Goal: Entertainment & Leisure: Browse casually

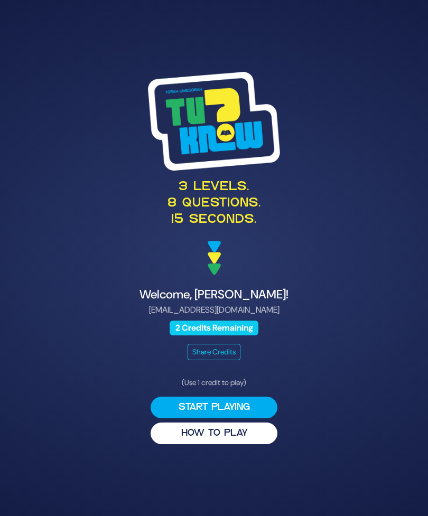
click at [255, 418] on button "Start Playing" at bounding box center [213, 407] width 127 height 22
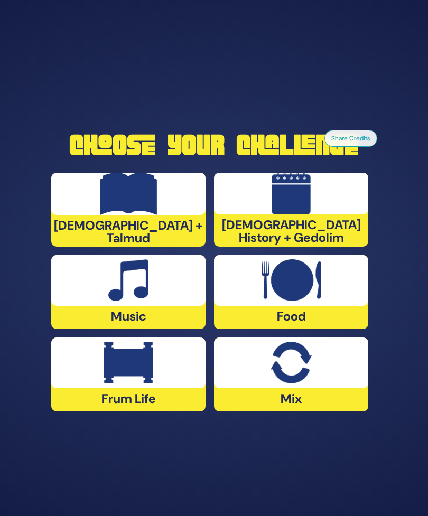
click at [144, 301] on img at bounding box center [128, 280] width 41 height 42
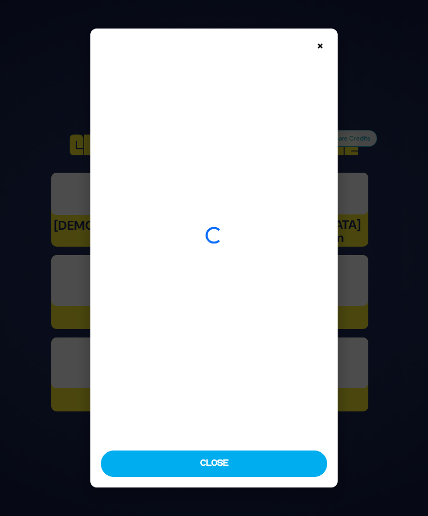
click at [140, 311] on img at bounding box center [213, 239] width 225 height 401
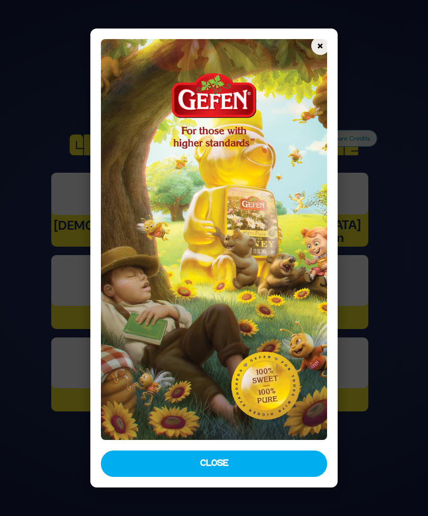
click at [234, 477] on button "Close" at bounding box center [213, 463] width 225 height 26
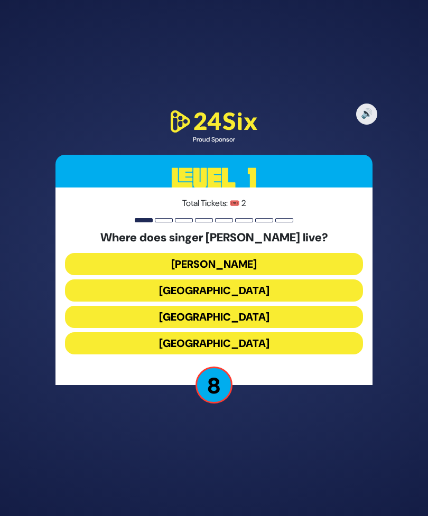
click at [279, 354] on button "England" at bounding box center [214, 343] width 298 height 22
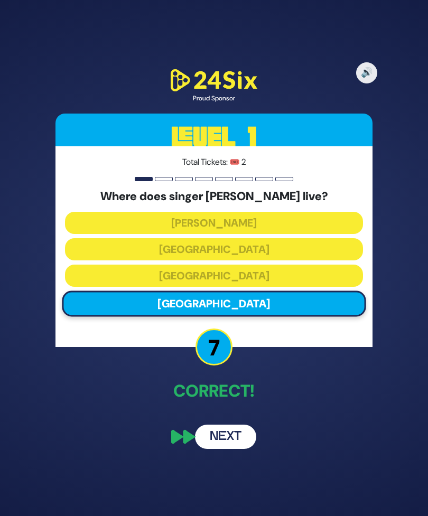
click at [230, 449] on button "Next" at bounding box center [225, 436] width 61 height 24
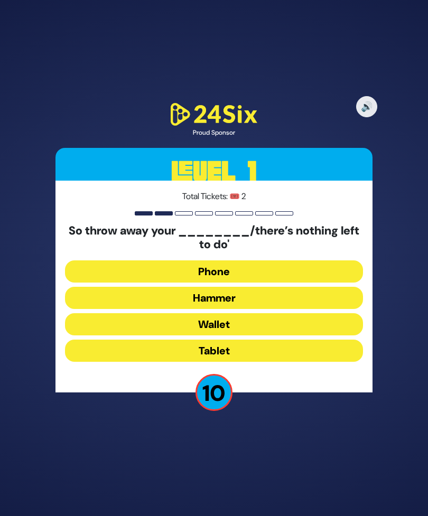
click at [250, 309] on button "Hammer" at bounding box center [214, 298] width 298 height 22
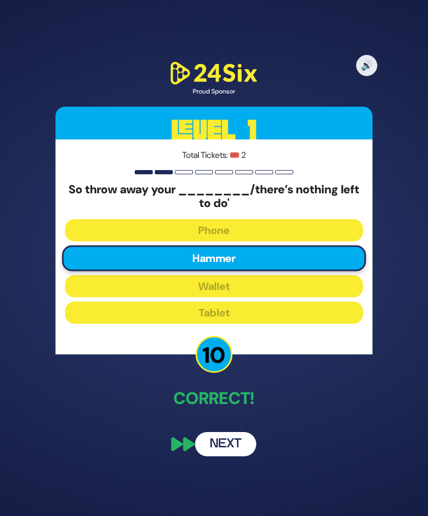
click at [223, 456] on button "Next" at bounding box center [225, 444] width 61 height 24
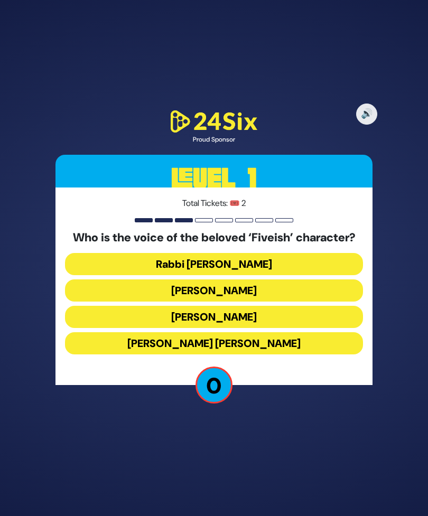
click at [245, 301] on button "Eliyahu Mintz" at bounding box center [214, 290] width 298 height 22
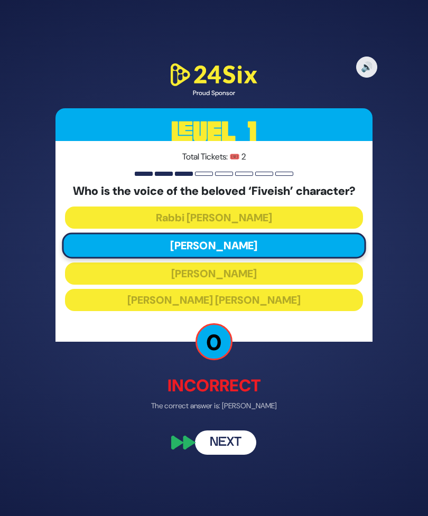
click at [236, 454] on button "Next" at bounding box center [225, 442] width 61 height 24
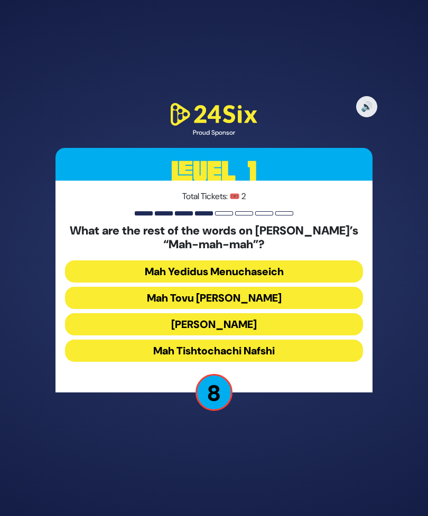
click at [287, 309] on button "Mah Tovu Ohalecha Yaakov" at bounding box center [214, 298] width 298 height 22
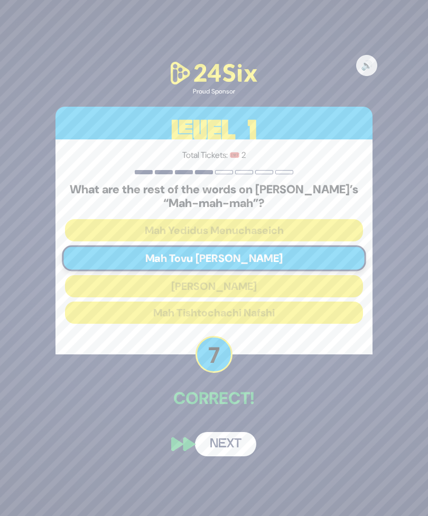
click at [230, 456] on button "Next" at bounding box center [225, 444] width 61 height 24
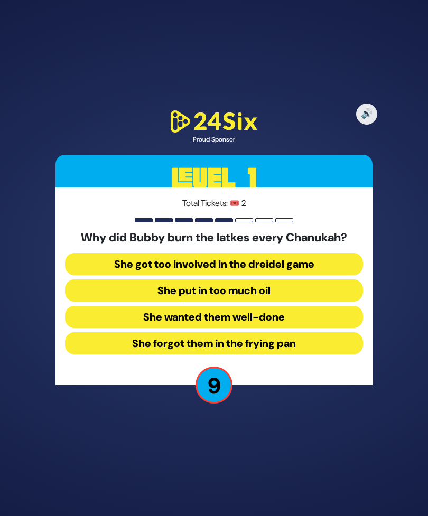
click at [298, 354] on button "She forgot them in the frying pan" at bounding box center [214, 343] width 298 height 22
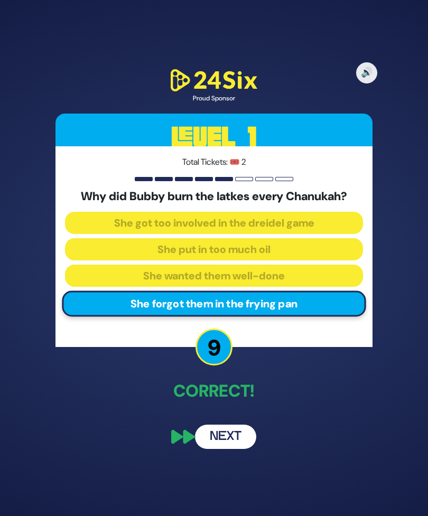
click at [231, 449] on button "Next" at bounding box center [225, 436] width 61 height 24
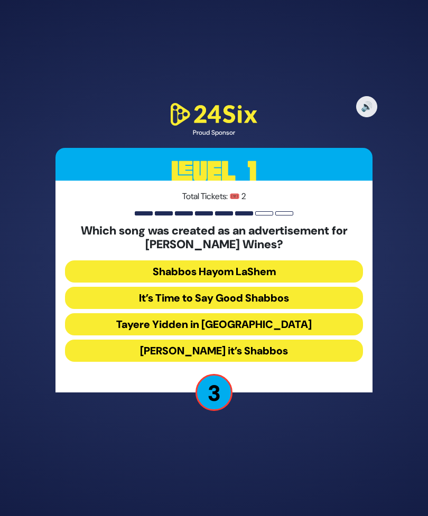
click at [286, 362] on button "Baruch Hashem it’s Shabbos" at bounding box center [214, 350] width 298 height 22
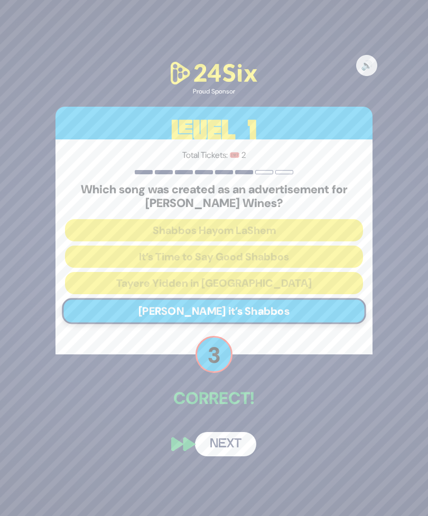
click at [228, 456] on button "Next" at bounding box center [225, 444] width 61 height 24
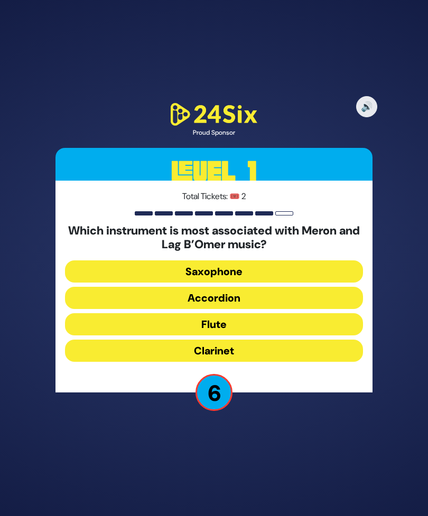
click at [266, 362] on button "Clarinet" at bounding box center [214, 350] width 298 height 22
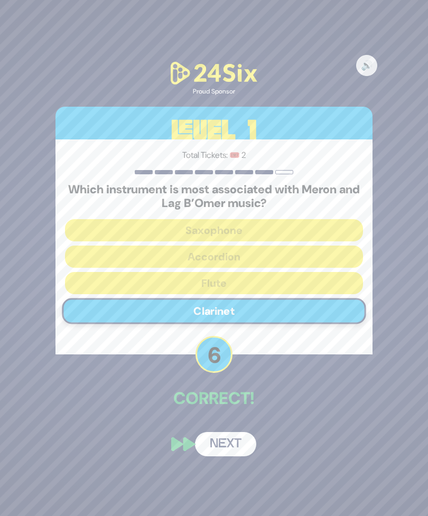
click at [221, 456] on button "Next" at bounding box center [225, 444] width 61 height 24
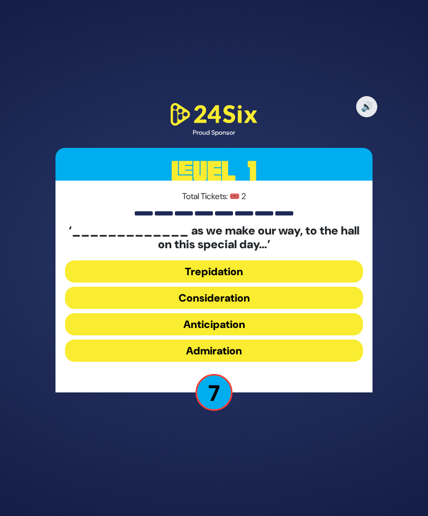
click at [251, 335] on button "Anticipation" at bounding box center [214, 324] width 298 height 22
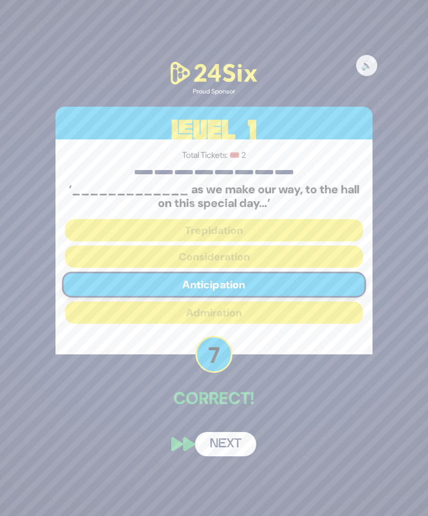
click at [229, 456] on button "Next" at bounding box center [225, 444] width 61 height 24
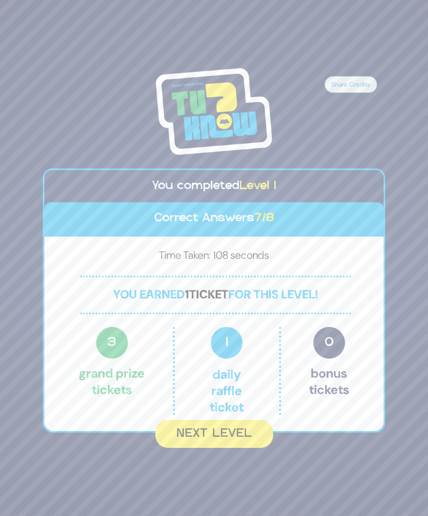
click at [230, 448] on button "Next Level" at bounding box center [214, 434] width 118 height 28
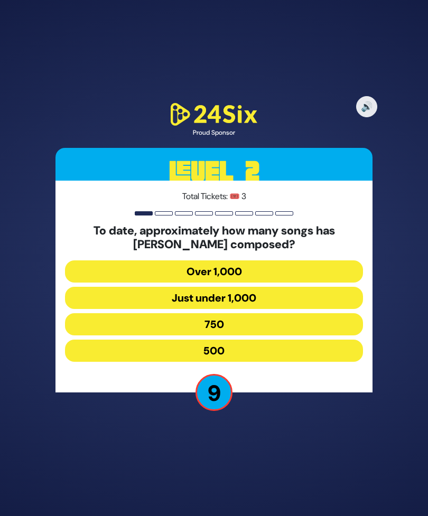
click at [262, 335] on button "750" at bounding box center [214, 324] width 298 height 22
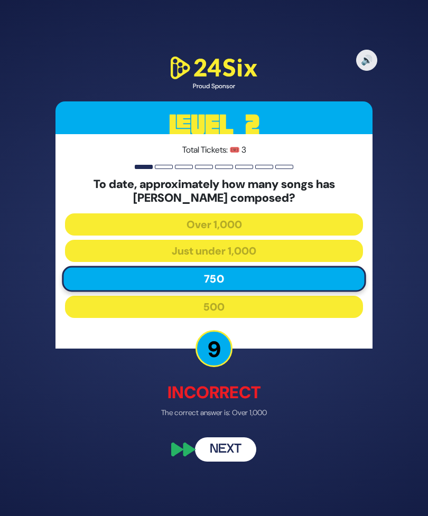
click at [230, 461] on button "Next" at bounding box center [225, 449] width 61 height 24
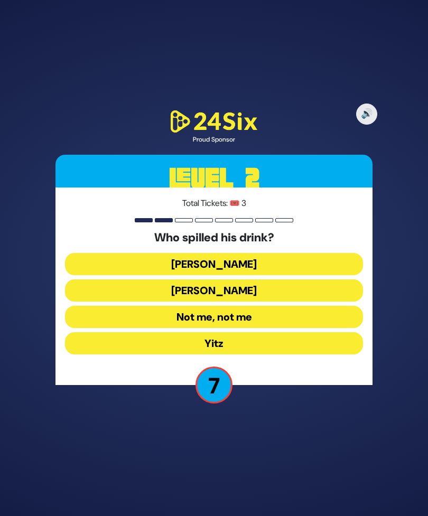
click at [262, 328] on button "Not me, not me" at bounding box center [214, 317] width 298 height 22
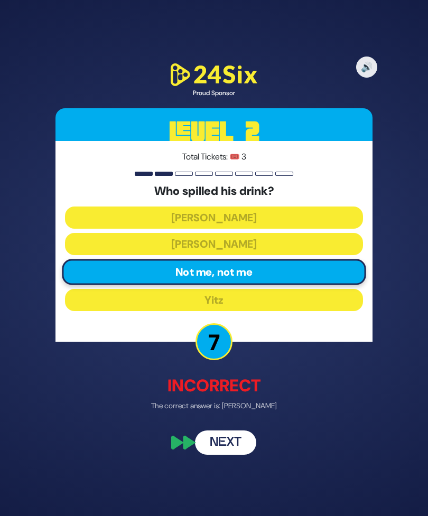
click at [225, 454] on button "Next" at bounding box center [225, 442] width 61 height 24
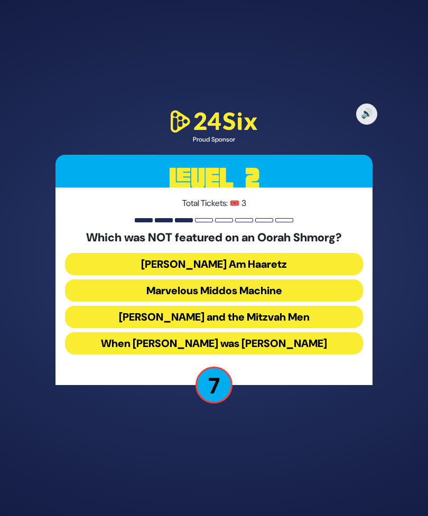
click at [296, 328] on button "Uncle Moishy and the Mitzvah Men" at bounding box center [214, 317] width 298 height 22
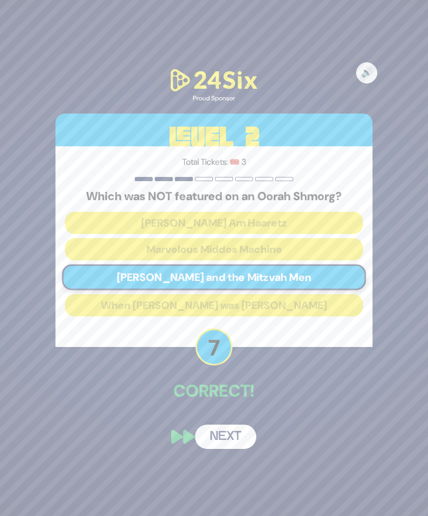
click at [225, 449] on button "Next" at bounding box center [225, 436] width 61 height 24
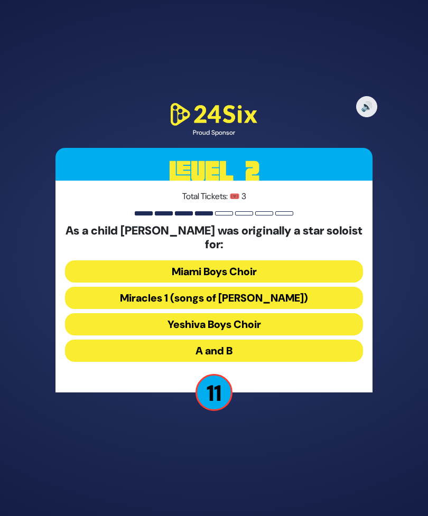
click at [262, 282] on button "Miami Boys Choir" at bounding box center [214, 271] width 298 height 22
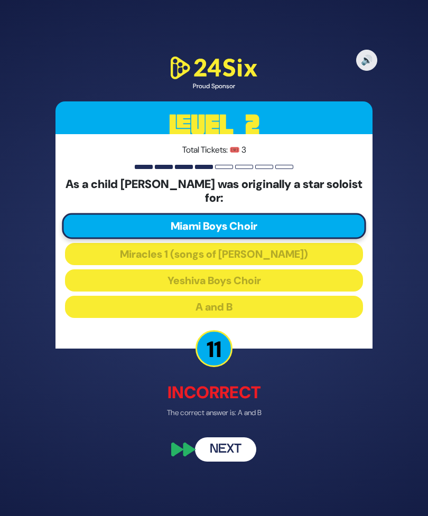
click at [223, 461] on button "Next" at bounding box center [225, 449] width 61 height 24
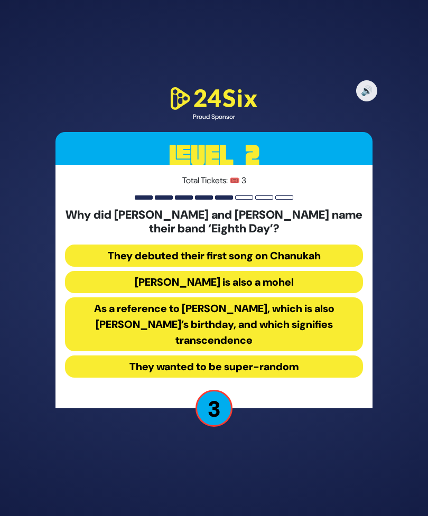
click at [161, 345] on button "As a reference to Shemini Atzeres, which is also Shmuel’s birthday, and which s…" at bounding box center [214, 324] width 298 height 54
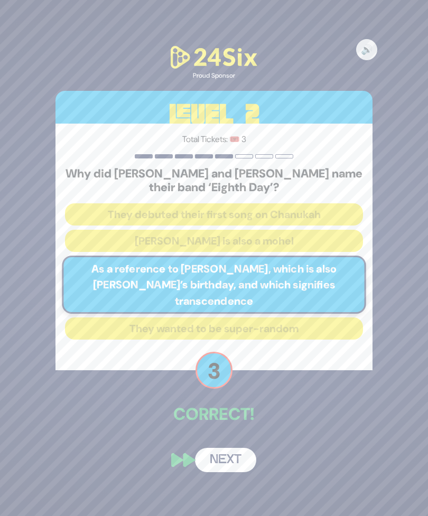
click at [223, 467] on button "Next" at bounding box center [225, 460] width 61 height 24
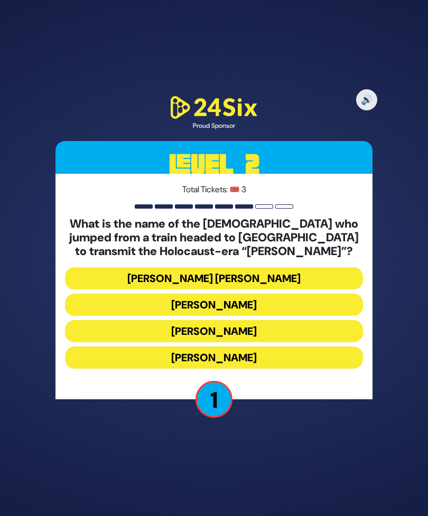
click at [268, 316] on button "Mordechai Fastag" at bounding box center [214, 304] width 298 height 22
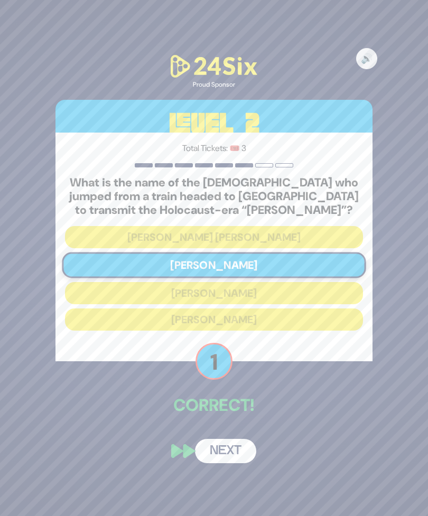
click at [222, 463] on button "Next" at bounding box center [225, 451] width 61 height 24
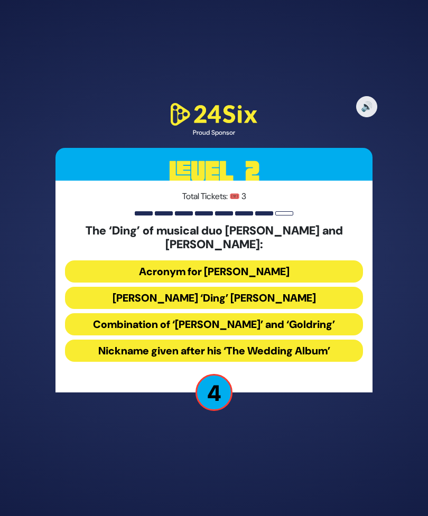
click at [138, 252] on h5 "The ‘Ding’ of musical duo Suki and Ding:" at bounding box center [214, 238] width 298 height 28
click at [141, 277] on button "Acronym for Dovid Nachman Golding" at bounding box center [214, 271] width 298 height 22
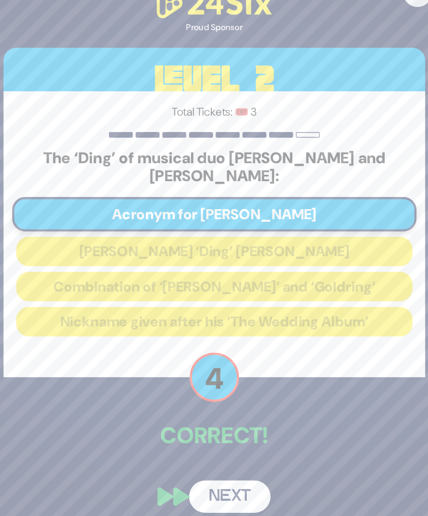
click at [195, 432] on button "Next" at bounding box center [225, 444] width 61 height 24
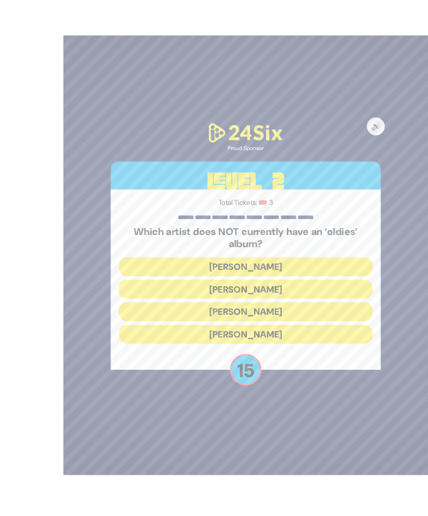
scroll to position [27, 0]
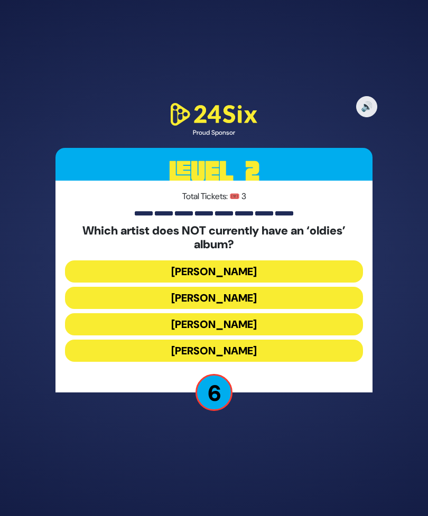
click at [279, 288] on button "Mordechai Shapiro" at bounding box center [214, 298] width 298 height 22
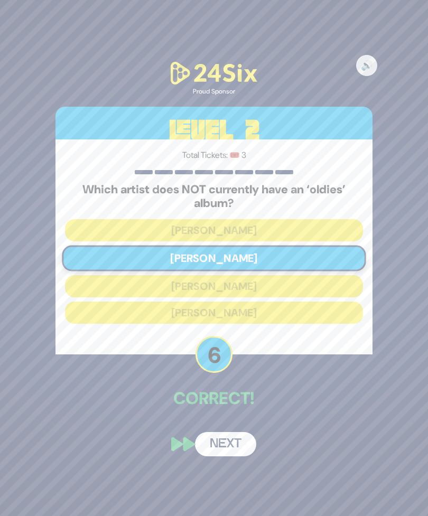
click at [221, 432] on button "Next" at bounding box center [225, 444] width 61 height 24
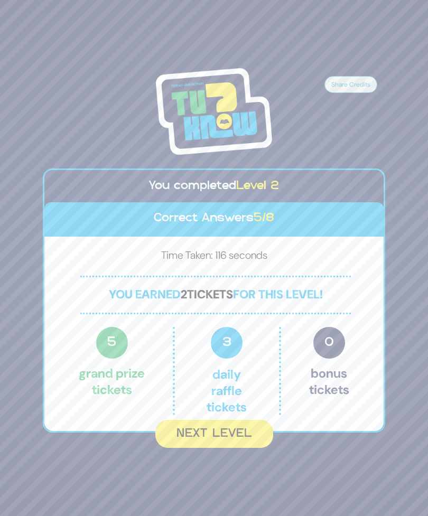
click at [249, 420] on button "Next Level" at bounding box center [214, 434] width 118 height 28
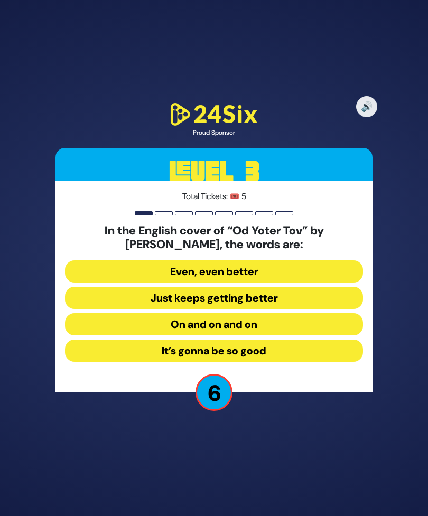
click at [279, 313] on button "On and on and on" at bounding box center [214, 324] width 298 height 22
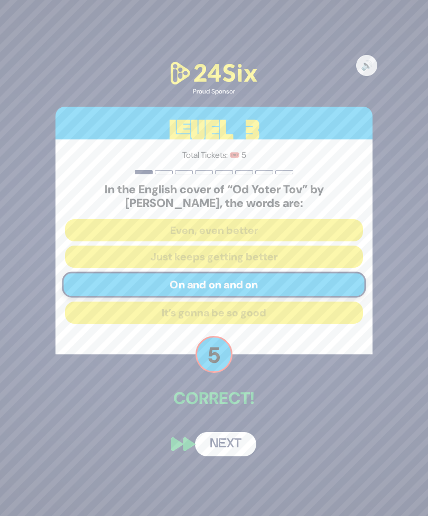
click at [224, 437] on button "Next" at bounding box center [225, 444] width 61 height 24
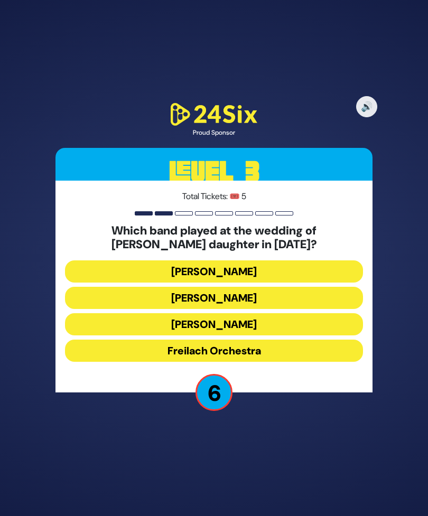
click at [311, 287] on button "David Bitan" at bounding box center [214, 298] width 298 height 22
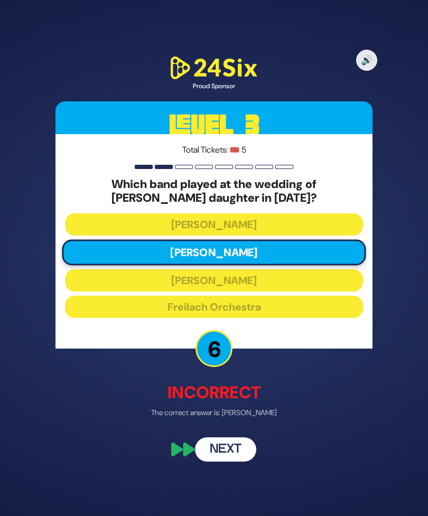
click at [239, 439] on button "Next" at bounding box center [225, 449] width 61 height 24
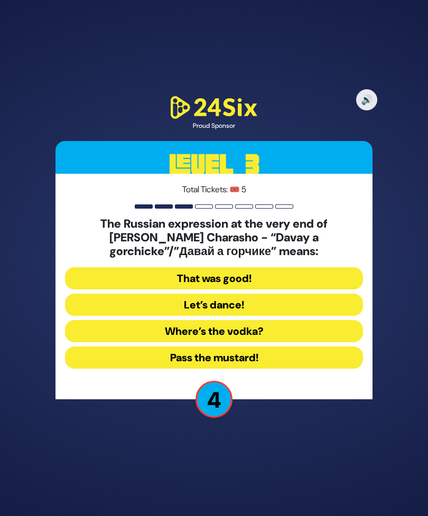
click at [278, 320] on button "Where’s the vodka?" at bounding box center [214, 331] width 298 height 22
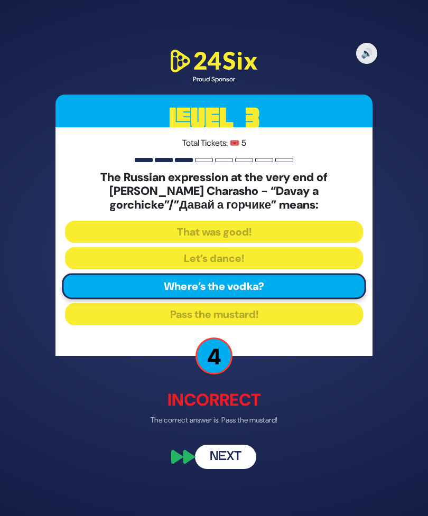
click at [230, 450] on button "Next" at bounding box center [225, 456] width 61 height 24
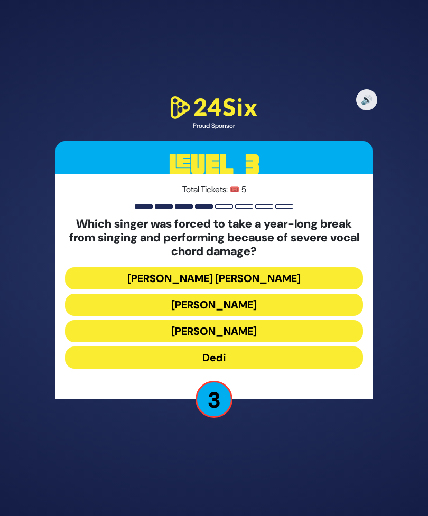
click at [287, 267] on button "Shmueli Ungar" at bounding box center [214, 278] width 298 height 22
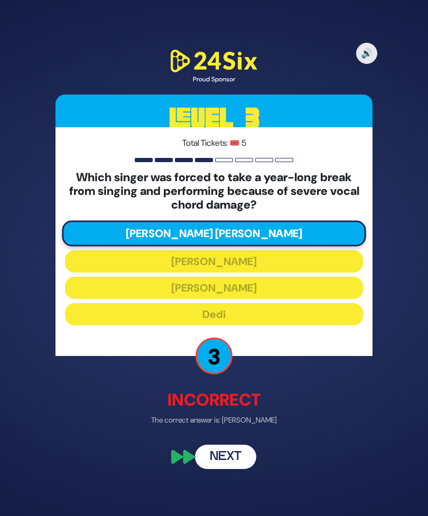
click at [233, 454] on button "Next" at bounding box center [225, 456] width 61 height 24
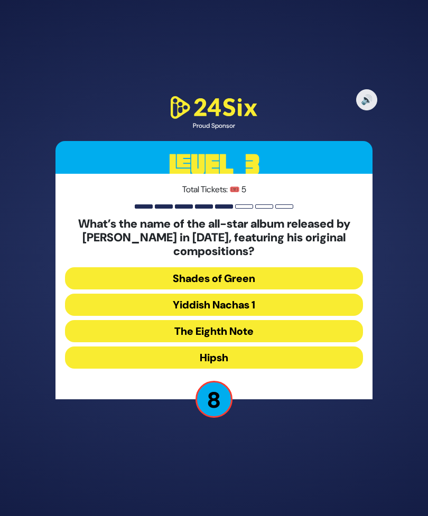
click at [278, 320] on button "The Eighth Note" at bounding box center [214, 331] width 298 height 22
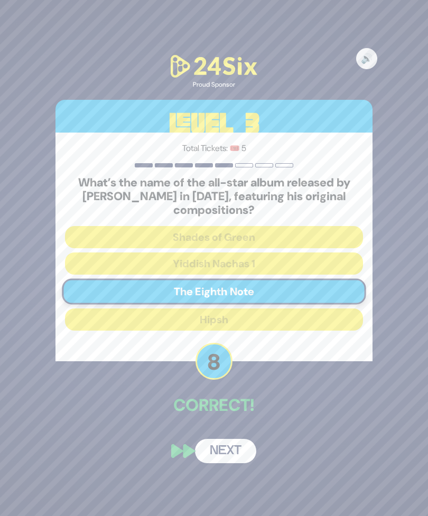
click at [228, 439] on button "Next" at bounding box center [225, 451] width 61 height 24
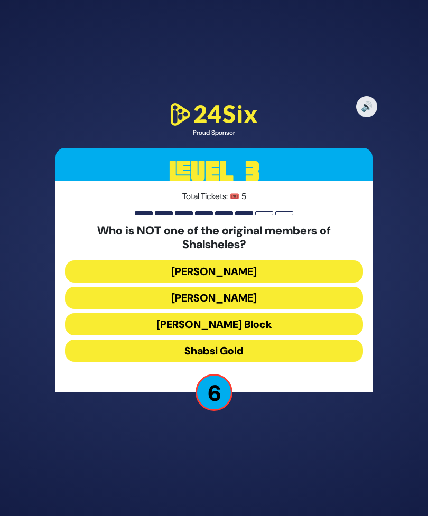
click at [267, 341] on button "Shabsi Gold" at bounding box center [214, 350] width 298 height 22
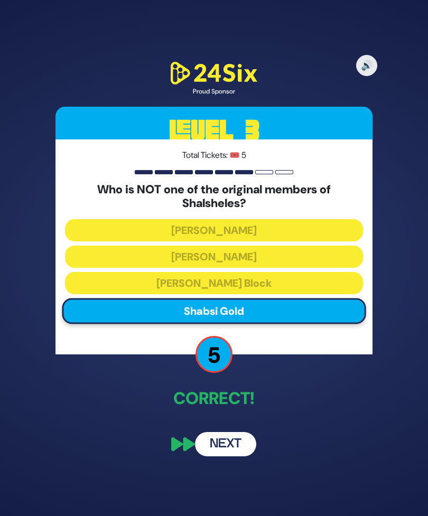
click at [225, 432] on button "Next" at bounding box center [225, 444] width 61 height 24
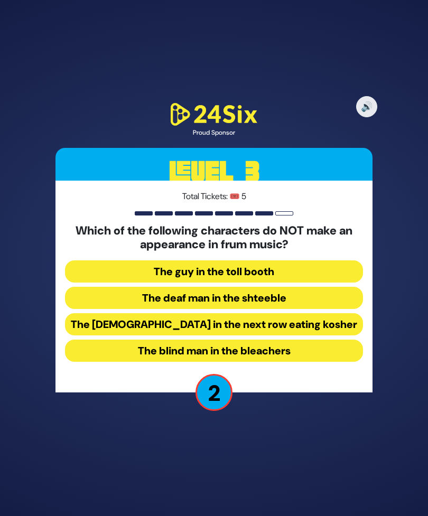
click at [292, 343] on button "The blind man in the bleachers" at bounding box center [214, 350] width 298 height 22
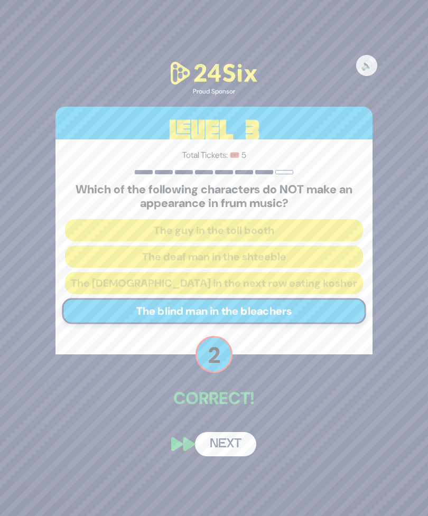
click at [233, 434] on button "Next" at bounding box center [225, 444] width 61 height 24
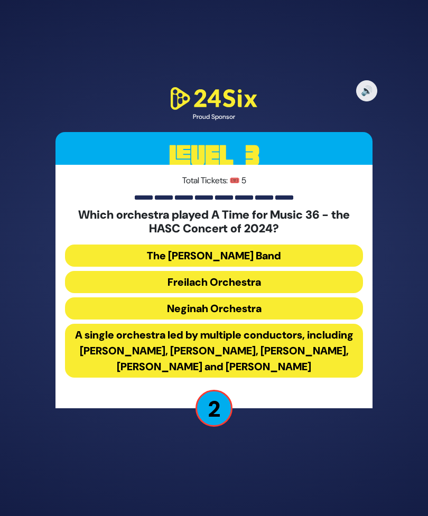
click at [299, 245] on button "The Mendy Hershkowitz Band" at bounding box center [214, 255] width 298 height 22
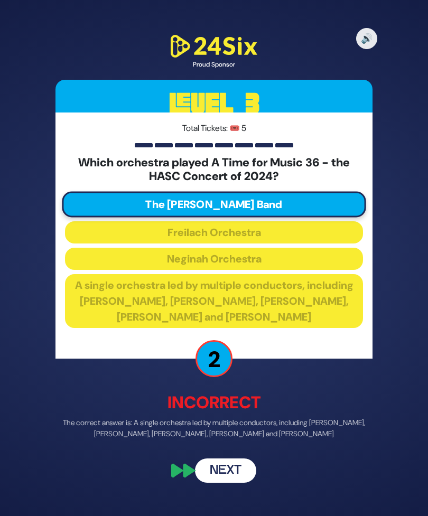
click at [232, 464] on button "Next" at bounding box center [225, 471] width 61 height 24
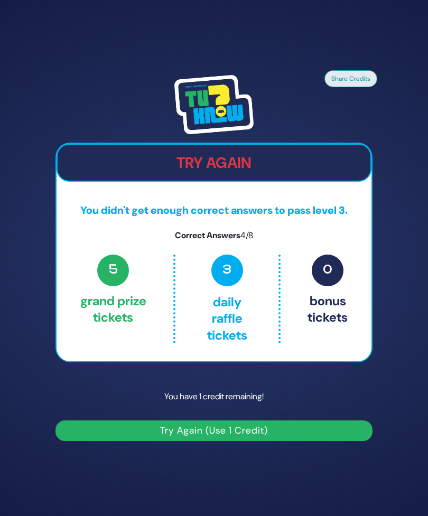
click at [281, 423] on button "Try Again (Use 1 Credit)" at bounding box center [213, 430] width 317 height 21
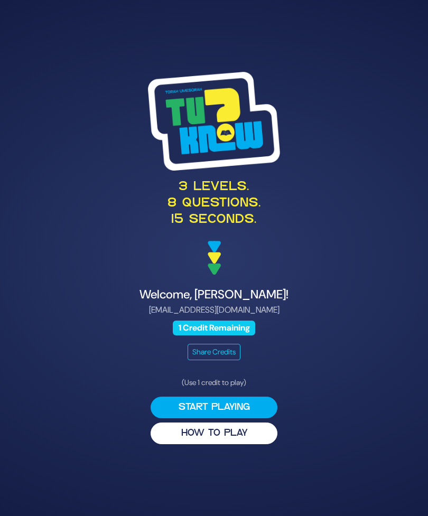
scroll to position [27, 0]
click at [262, 396] on button "Start Playing" at bounding box center [213, 407] width 127 height 22
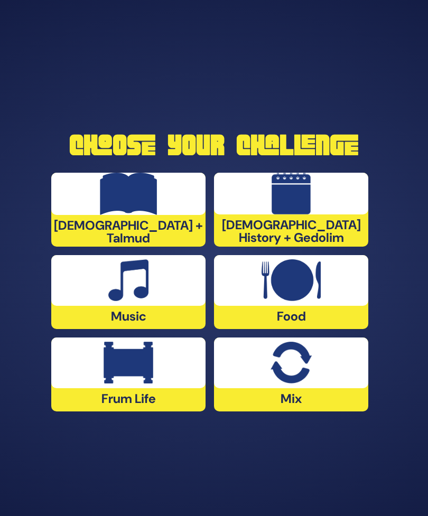
click at [302, 271] on img at bounding box center [290, 280] width 59 height 42
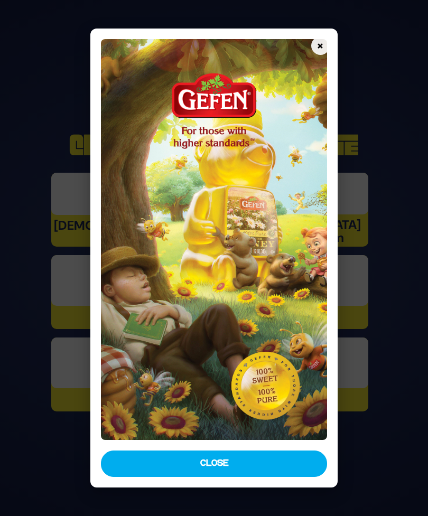
click at [272, 477] on button "Close" at bounding box center [213, 463] width 225 height 26
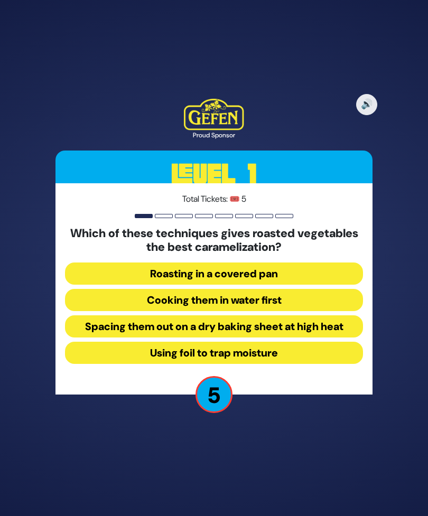
click at [328, 315] on button "Spacing them out on a dry baking sheet at high heat" at bounding box center [214, 326] width 298 height 22
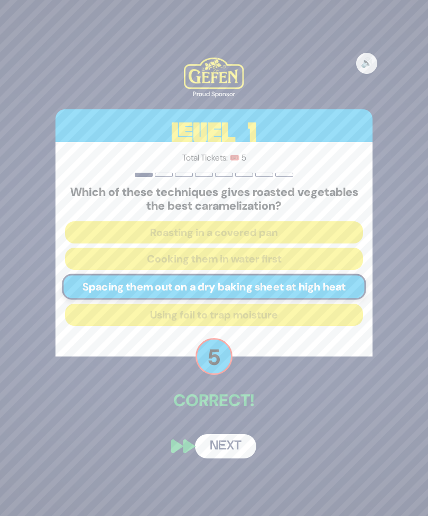
click at [220, 434] on button "Next" at bounding box center [225, 446] width 61 height 24
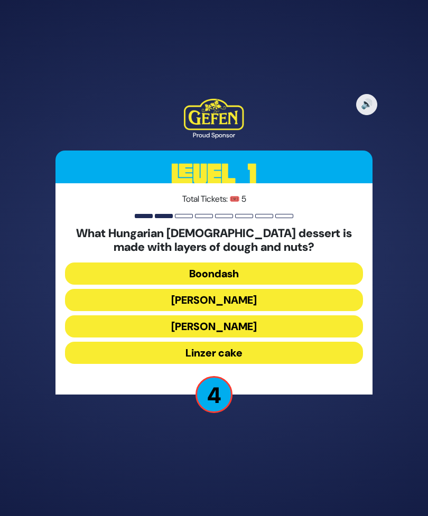
click at [263, 315] on button "Kindel" at bounding box center [214, 326] width 298 height 22
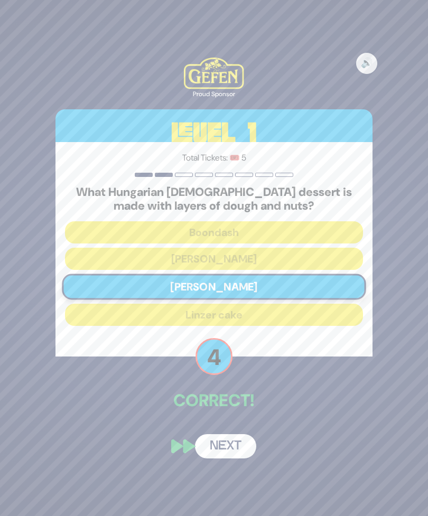
click at [228, 435] on button "Next" at bounding box center [225, 446] width 61 height 24
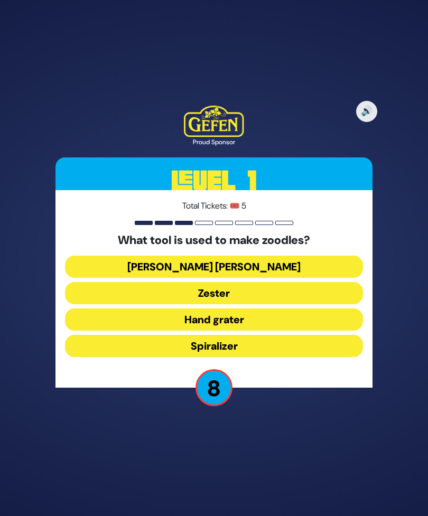
click at [259, 338] on button "Spiralizer" at bounding box center [214, 346] width 298 height 22
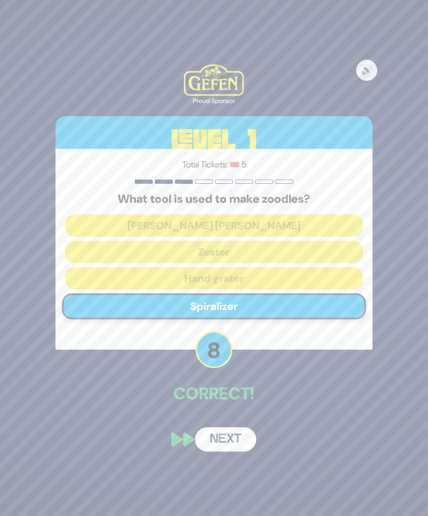
click at [229, 429] on button "Next" at bounding box center [225, 439] width 61 height 24
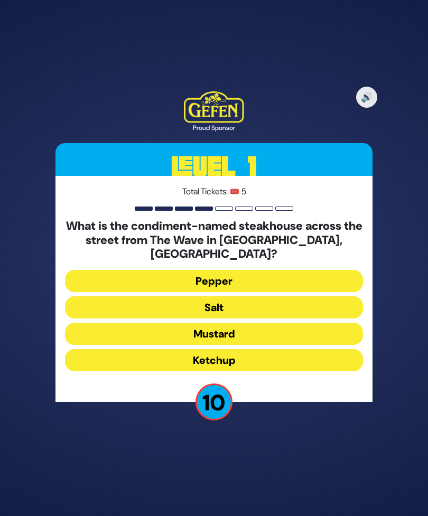
click at [248, 296] on button "Salt" at bounding box center [214, 307] width 298 height 22
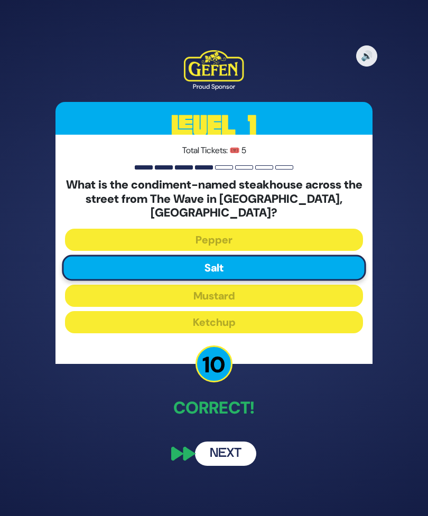
click at [230, 442] on button "Next" at bounding box center [225, 453] width 61 height 24
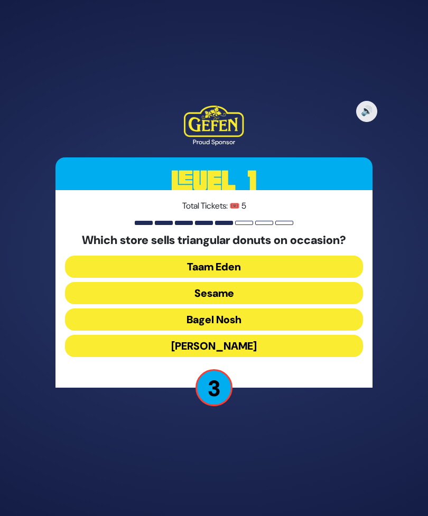
click at [255, 282] on button "Sesame" at bounding box center [214, 293] width 298 height 22
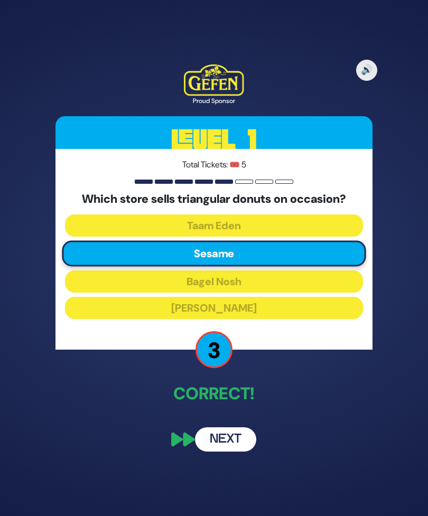
click at [234, 427] on button "Next" at bounding box center [225, 439] width 61 height 24
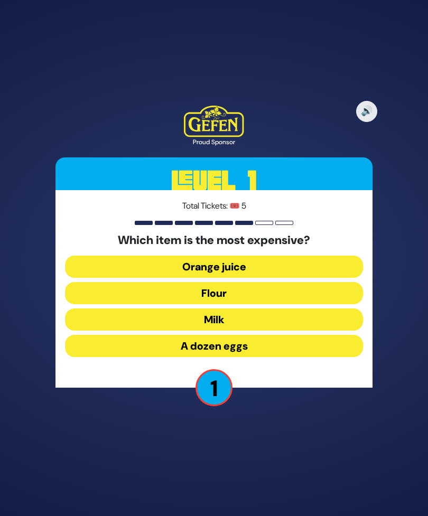
click at [255, 255] on button "Orange juice" at bounding box center [214, 266] width 298 height 22
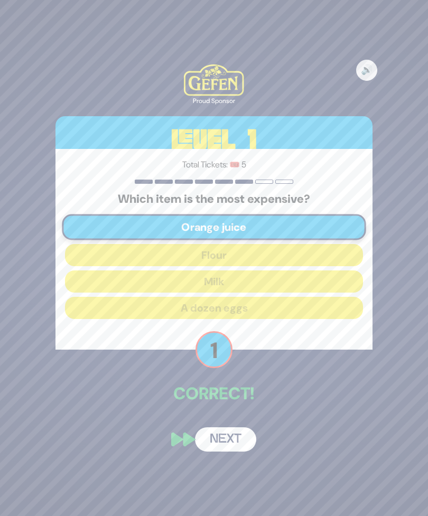
click at [225, 430] on button "Next" at bounding box center [225, 439] width 61 height 24
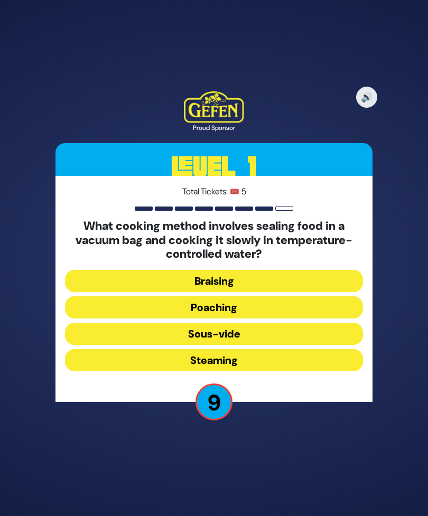
click at [274, 323] on button "Sous-vide" at bounding box center [214, 334] width 298 height 22
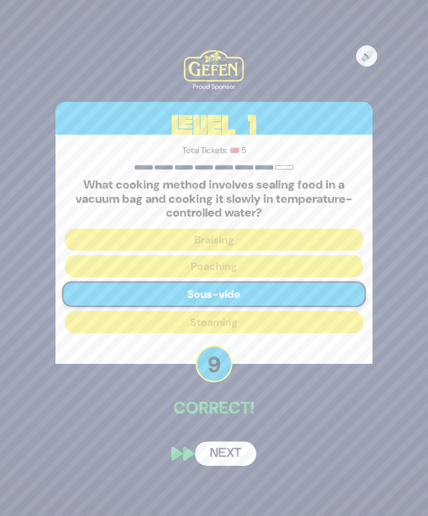
click at [228, 441] on button "Next" at bounding box center [225, 453] width 61 height 24
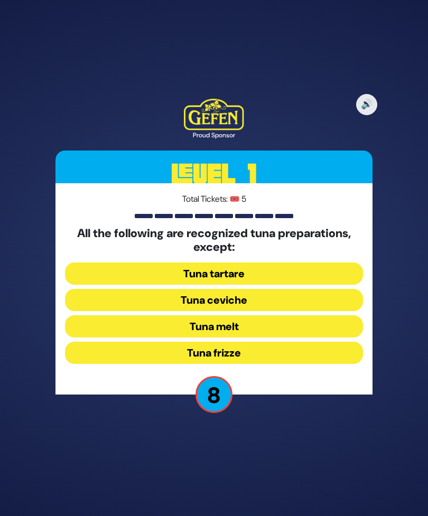
click at [279, 345] on button "Tuna frizze" at bounding box center [214, 353] width 298 height 22
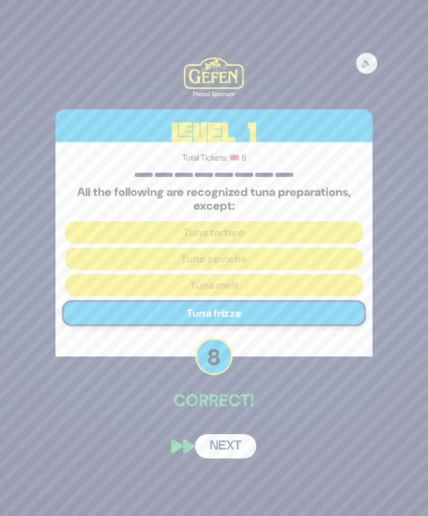
click at [228, 439] on button "Next" at bounding box center [225, 446] width 61 height 24
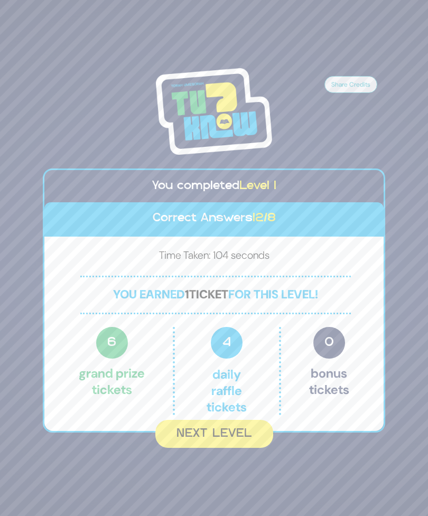
click at [233, 422] on button "Next Level" at bounding box center [214, 434] width 118 height 28
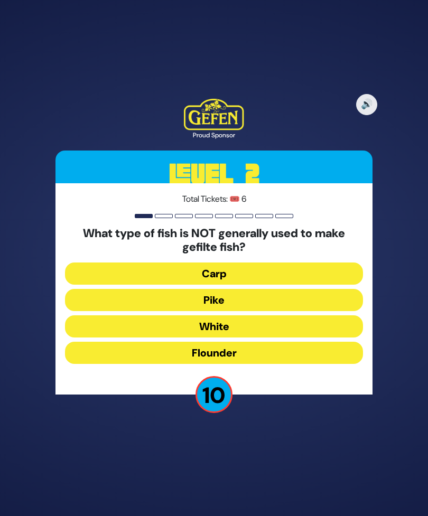
click at [276, 344] on button "Flounder" at bounding box center [214, 353] width 298 height 22
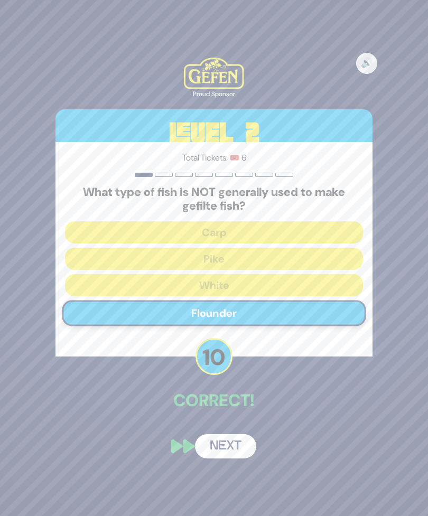
click at [225, 437] on button "Next" at bounding box center [225, 446] width 61 height 24
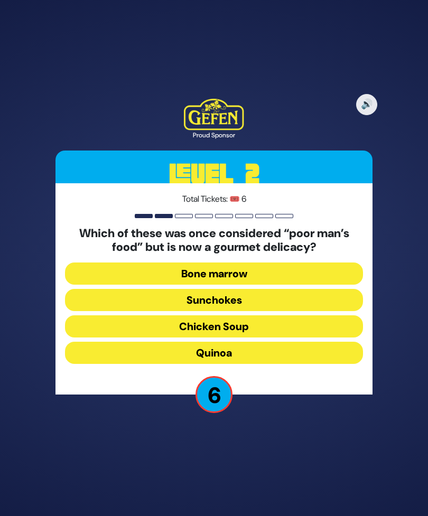
click at [266, 315] on button "Chicken Soup" at bounding box center [214, 326] width 298 height 22
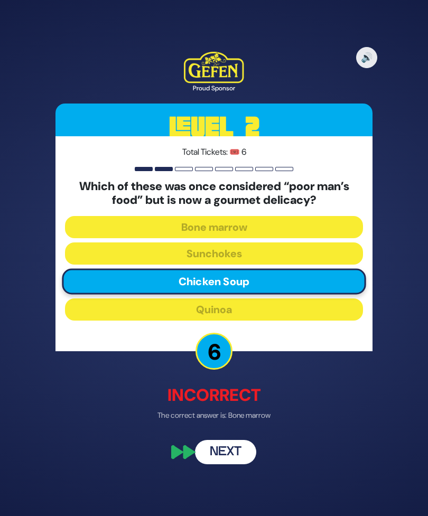
click at [225, 441] on button "Next" at bounding box center [225, 452] width 61 height 24
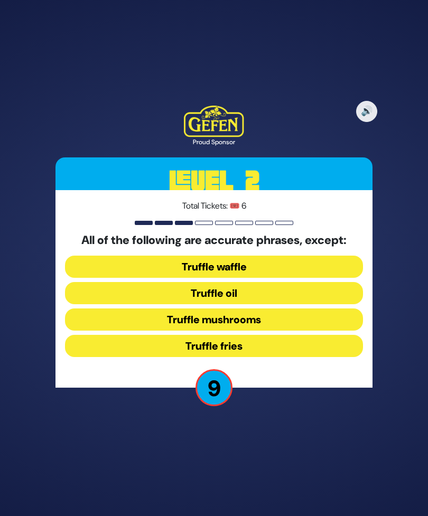
click at [244, 255] on button "Truffle waffle" at bounding box center [214, 266] width 298 height 22
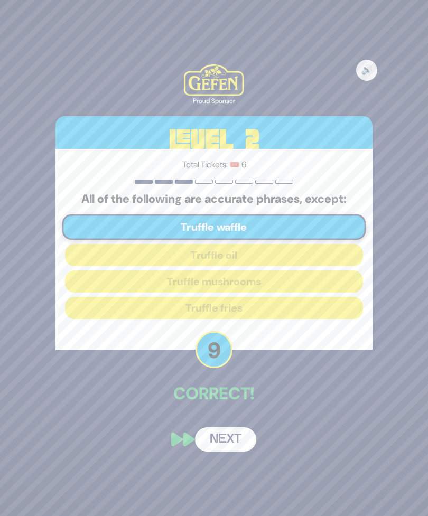
click at [224, 428] on button "Next" at bounding box center [225, 439] width 61 height 24
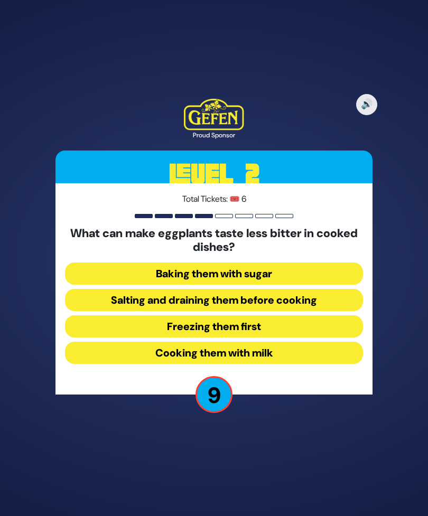
click at [286, 289] on button "Salting and draining them before cooking" at bounding box center [214, 300] width 298 height 22
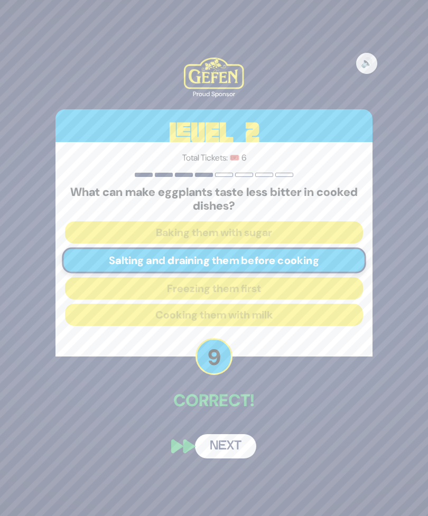
click at [228, 435] on button "Next" at bounding box center [225, 446] width 61 height 24
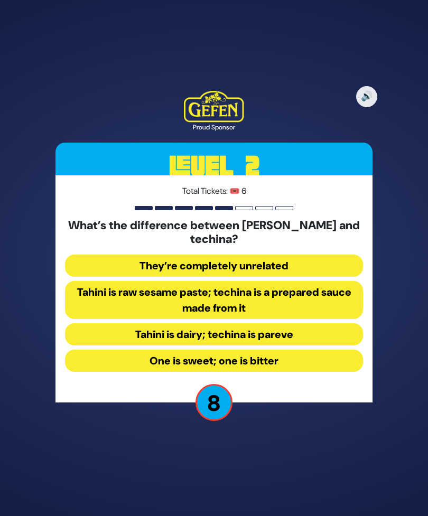
click at [266, 281] on button "Tahini is raw sesame paste; techina is a prepared sauce made from it" at bounding box center [214, 300] width 298 height 38
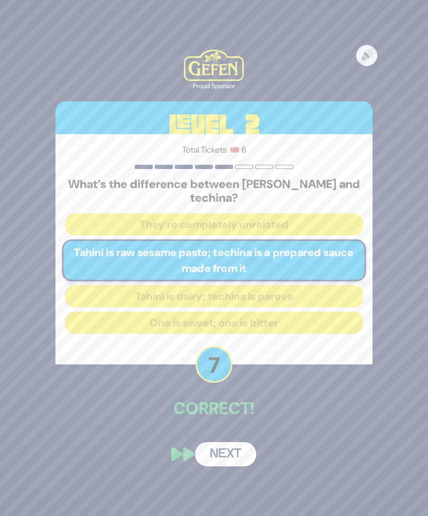
click at [217, 442] on button "Next" at bounding box center [225, 454] width 61 height 24
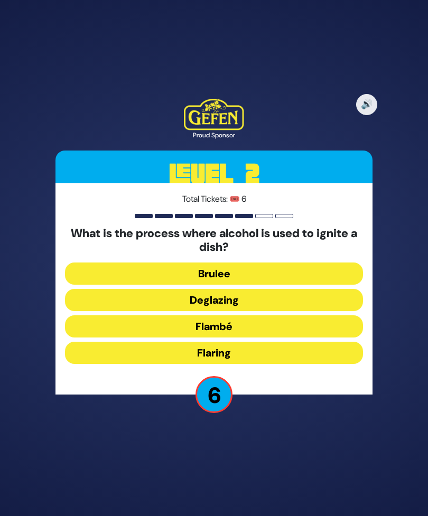
click at [253, 315] on button "Flambé" at bounding box center [214, 326] width 298 height 22
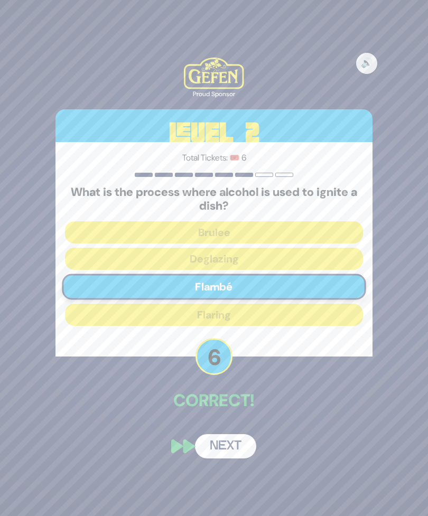
click at [228, 438] on button "Next" at bounding box center [225, 446] width 61 height 24
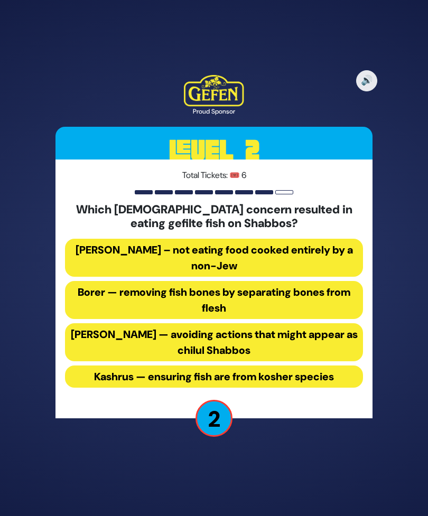
click at [280, 288] on button "Borer — removing fish bones by separating bones from flesh" at bounding box center [214, 300] width 298 height 38
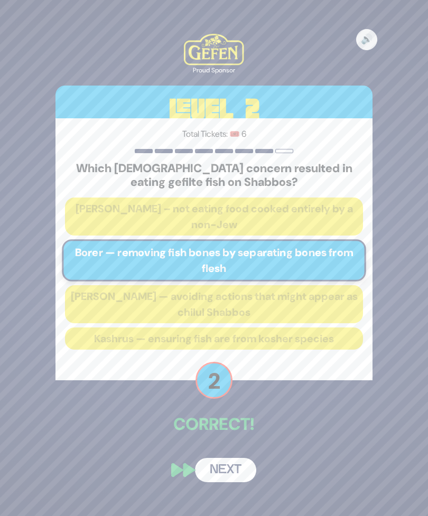
click at [222, 461] on button "Next" at bounding box center [225, 470] width 61 height 24
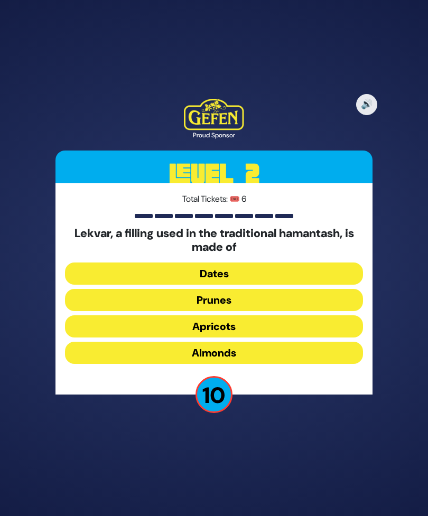
click at [250, 289] on button "Prunes" at bounding box center [214, 300] width 298 height 22
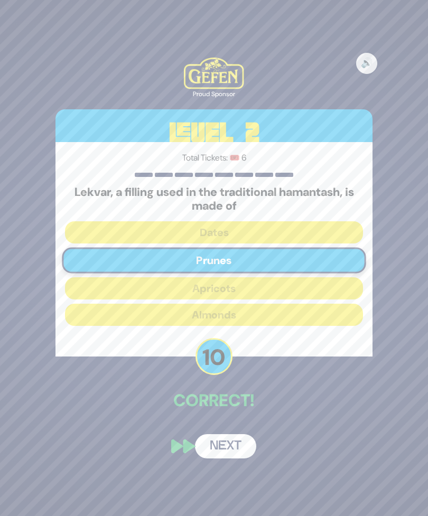
click at [226, 435] on button "Next" at bounding box center [225, 446] width 61 height 24
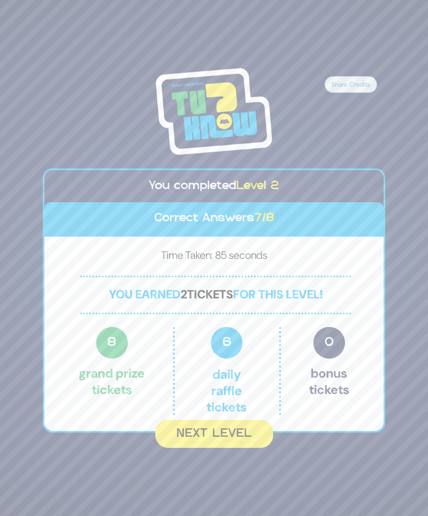
click at [250, 421] on button "Next Level" at bounding box center [214, 434] width 118 height 28
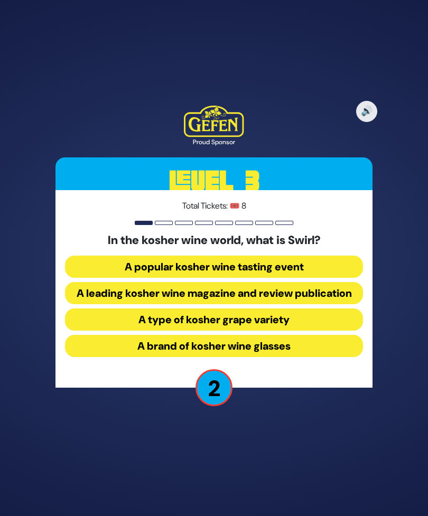
click at [300, 283] on button "A leading kosher wine magazine and review publication" at bounding box center [214, 293] width 298 height 22
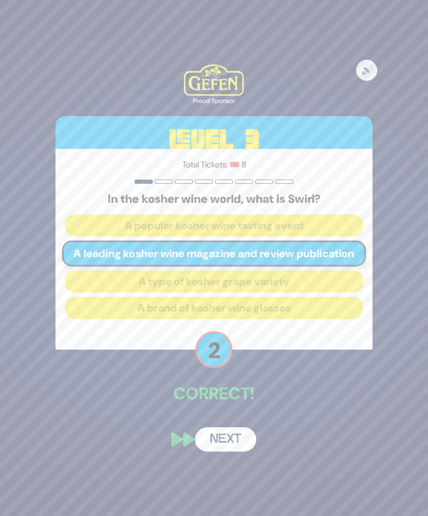
click at [223, 433] on button "Next" at bounding box center [225, 439] width 61 height 24
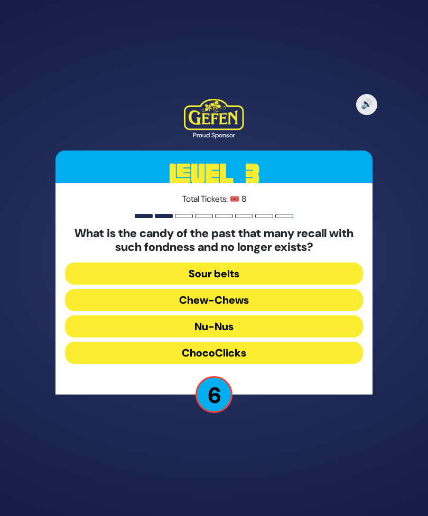
click at [259, 289] on button "Chew-Chews" at bounding box center [214, 300] width 298 height 22
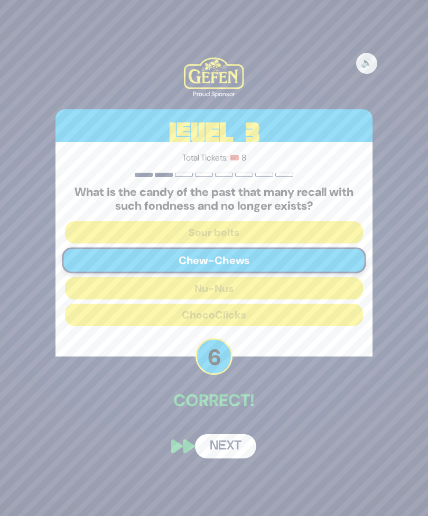
click at [226, 436] on button "Next" at bounding box center [225, 446] width 61 height 24
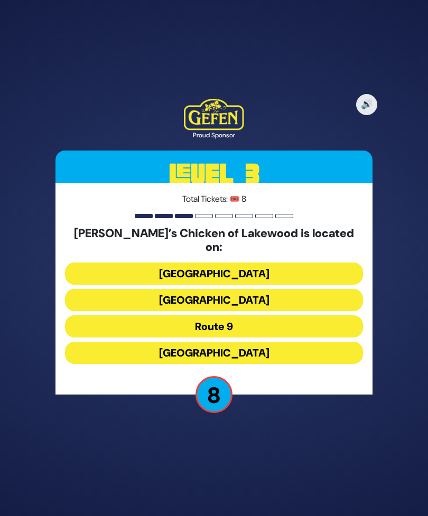
click at [270, 289] on button "Cedarbridge Avenue" at bounding box center [214, 300] width 298 height 22
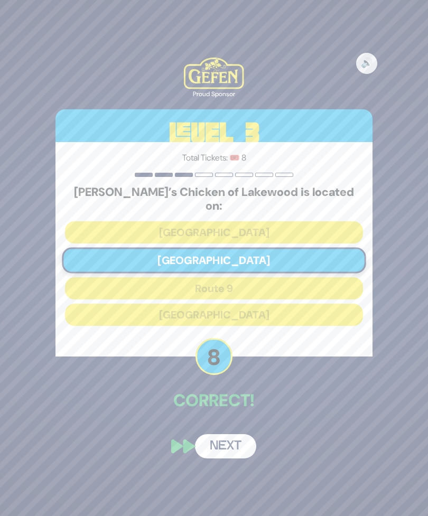
click at [231, 434] on button "Next" at bounding box center [225, 446] width 61 height 24
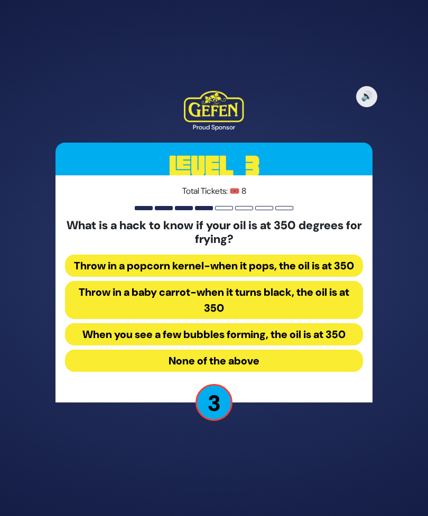
click at [280, 361] on button "None of the above" at bounding box center [214, 360] width 298 height 22
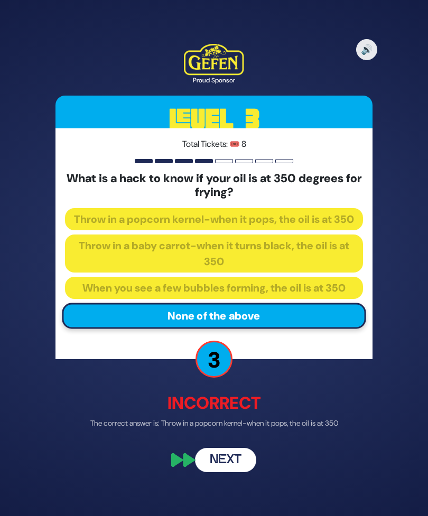
click at [226, 459] on button "Next" at bounding box center [225, 460] width 61 height 24
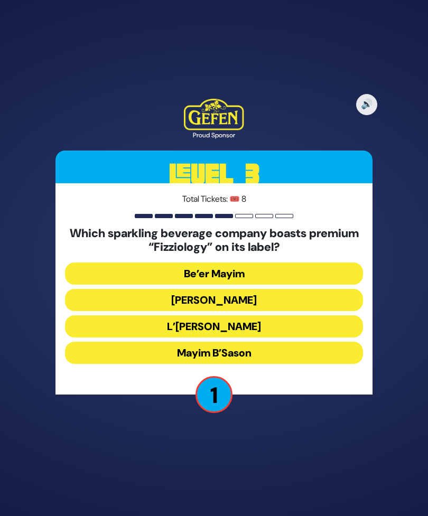
click at [280, 262] on button "Be’er Mayim" at bounding box center [214, 273] width 298 height 22
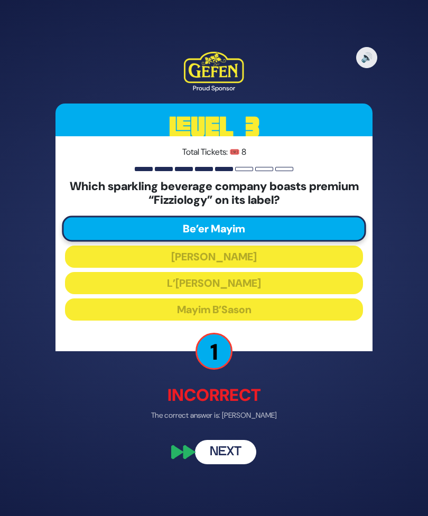
click at [236, 444] on button "Next" at bounding box center [225, 452] width 61 height 24
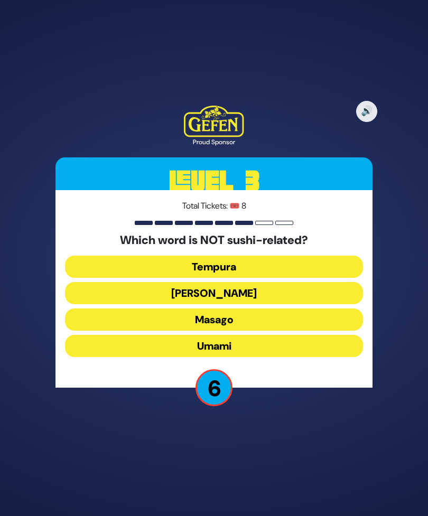
click at [279, 338] on button "Umami" at bounding box center [214, 346] width 298 height 22
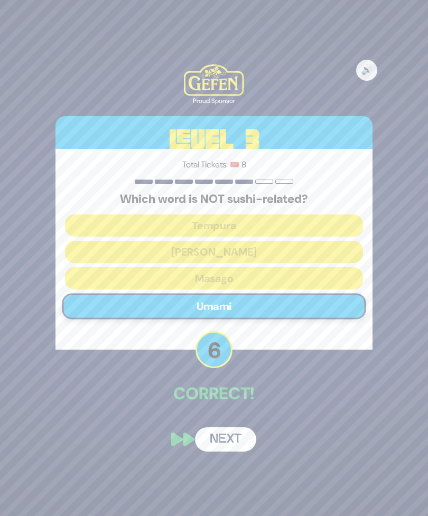
click at [232, 431] on button "Next" at bounding box center [225, 439] width 61 height 24
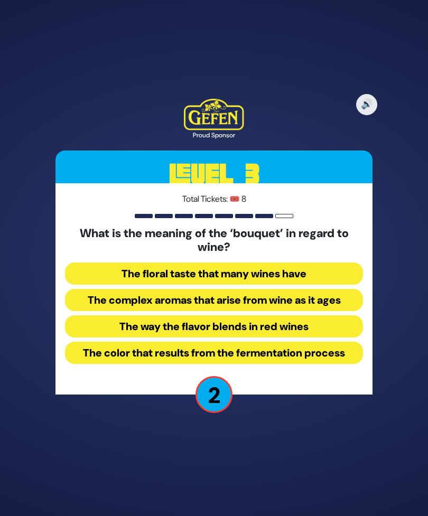
click at [328, 290] on button "The complex aromas that arise from wine as it ages" at bounding box center [214, 300] width 298 height 22
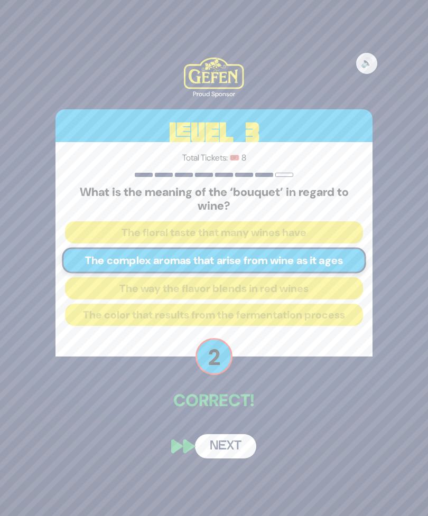
click at [236, 434] on button "Next" at bounding box center [225, 446] width 61 height 24
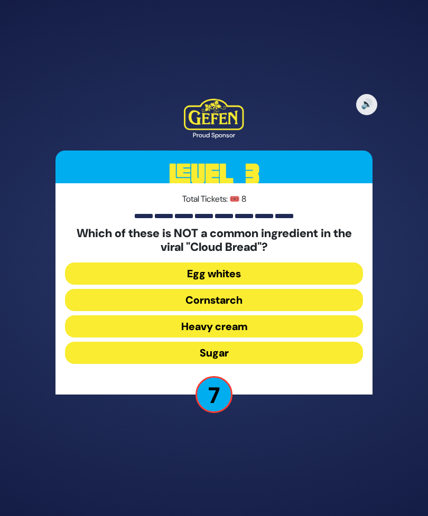
click at [277, 289] on button "Cornstarch" at bounding box center [214, 300] width 298 height 22
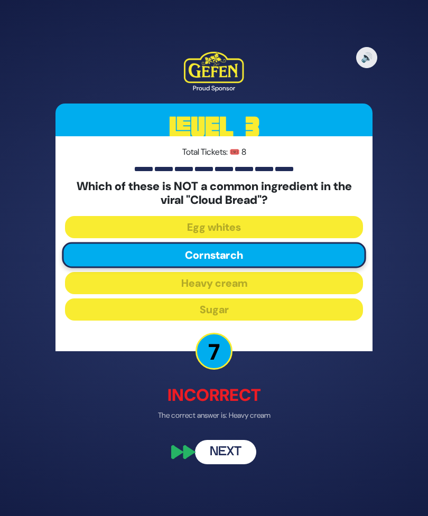
click at [234, 440] on button "Next" at bounding box center [225, 452] width 61 height 24
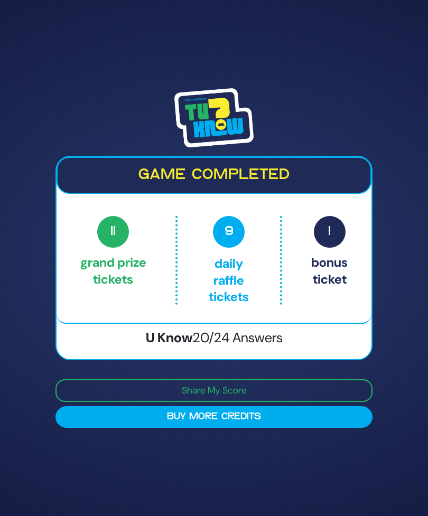
click at [349, 409] on button "Buy More Credits" at bounding box center [213, 417] width 317 height 22
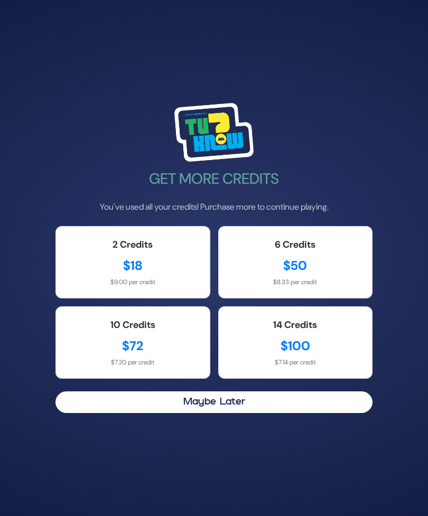
click at [148, 256] on div "$18" at bounding box center [132, 265] width 131 height 19
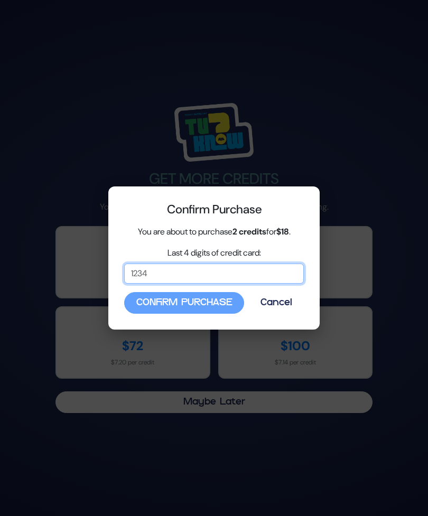
click at [248, 271] on input "Last 4 digits of credit card:" at bounding box center [213, 273] width 179 height 20
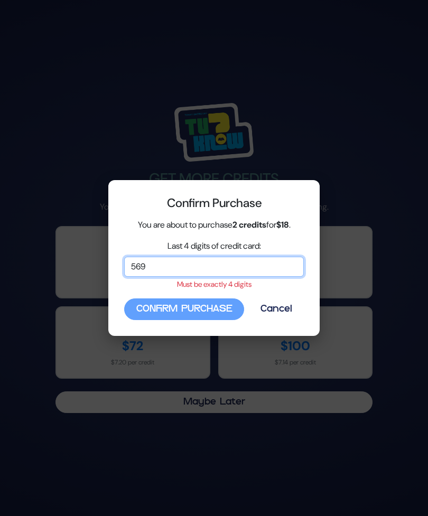
type input "5698"
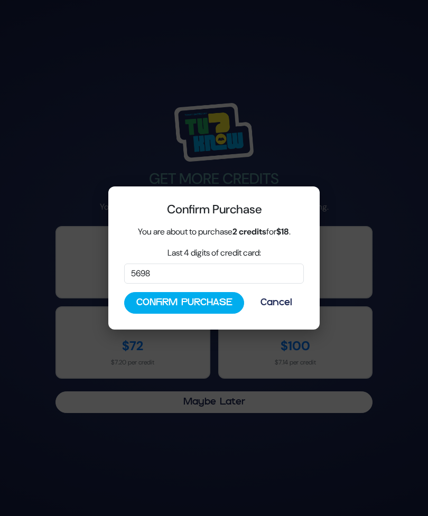
click at [219, 298] on button "Confirm Purchase" at bounding box center [184, 303] width 120 height 22
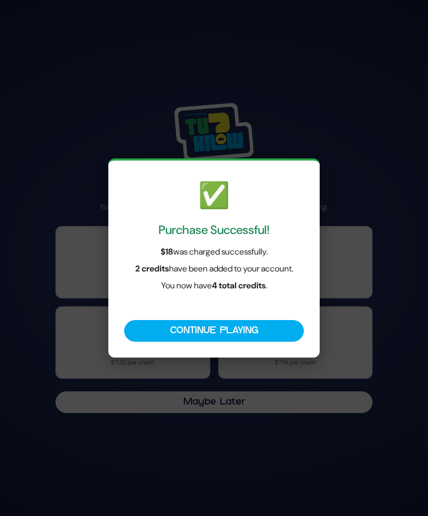
click at [253, 332] on button "Continue Playing" at bounding box center [213, 331] width 179 height 22
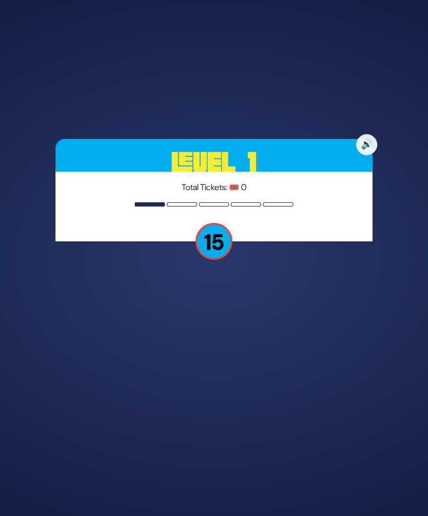
scroll to position [27, 0]
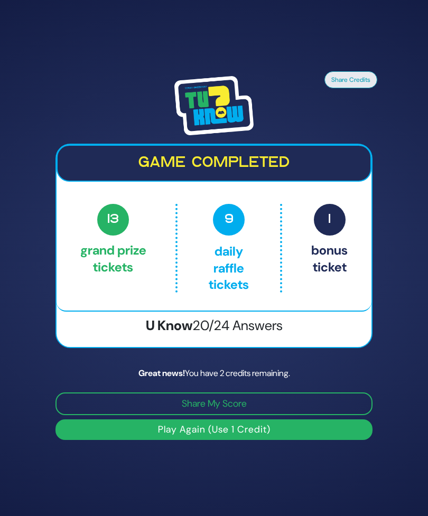
click at [266, 422] on button "Play Again (Use 1 Credit)" at bounding box center [213, 429] width 317 height 21
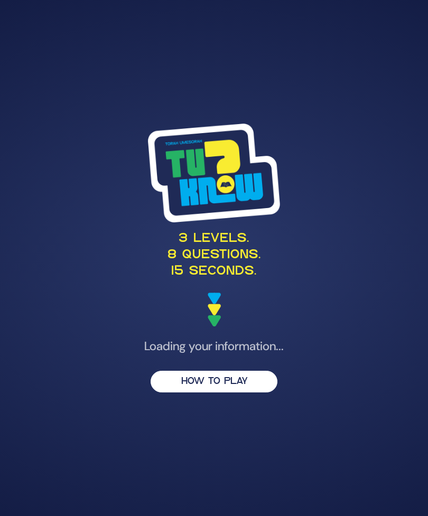
scroll to position [27, 0]
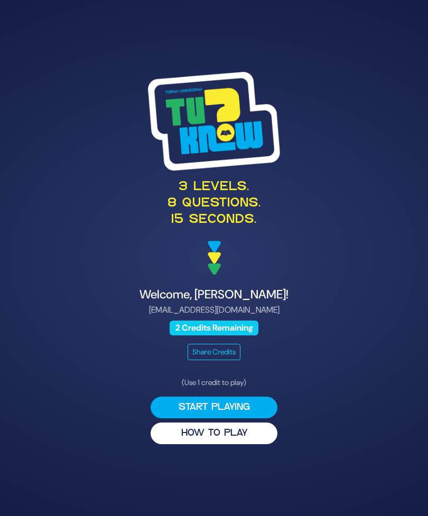
click at [249, 396] on button "Start Playing" at bounding box center [213, 407] width 127 height 22
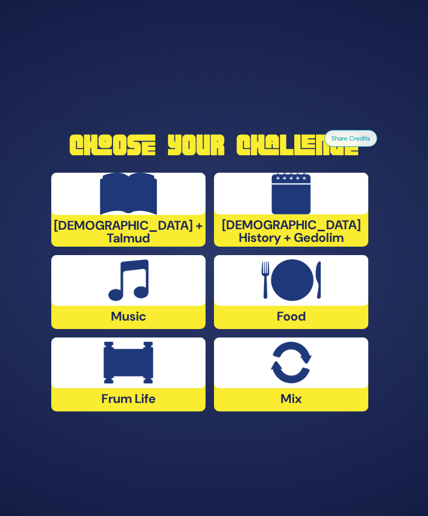
click at [298, 363] on img at bounding box center [290, 363] width 41 height 42
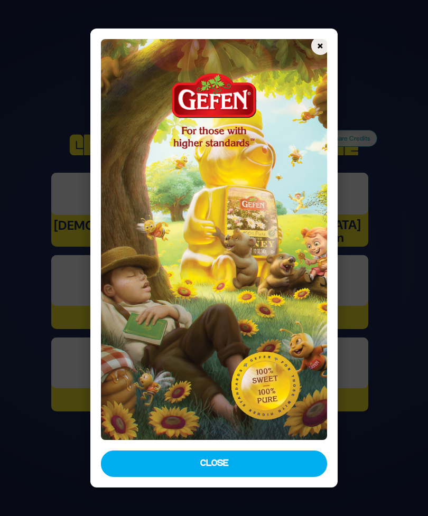
click at [247, 477] on button "Close" at bounding box center [213, 463] width 225 height 26
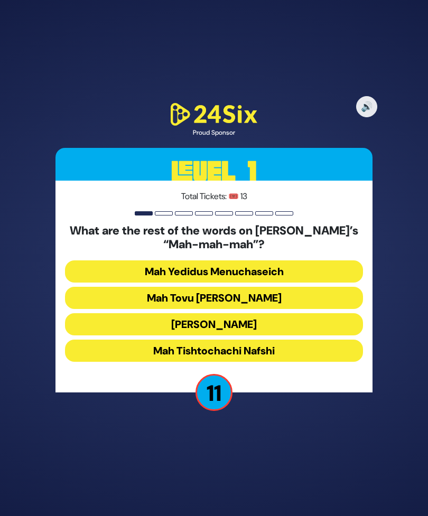
click at [290, 287] on button "Mah Tovu Ohalecha Yaakov" at bounding box center [214, 298] width 298 height 22
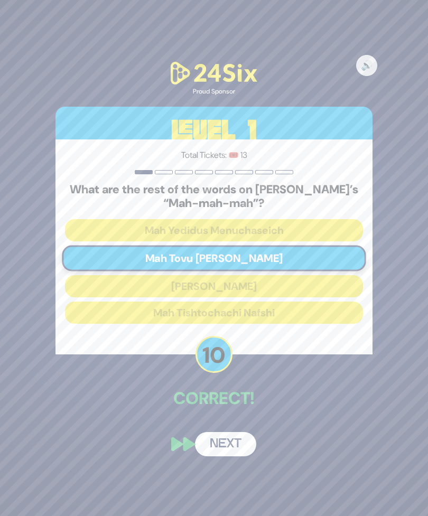
click at [234, 440] on button "Next" at bounding box center [225, 444] width 61 height 24
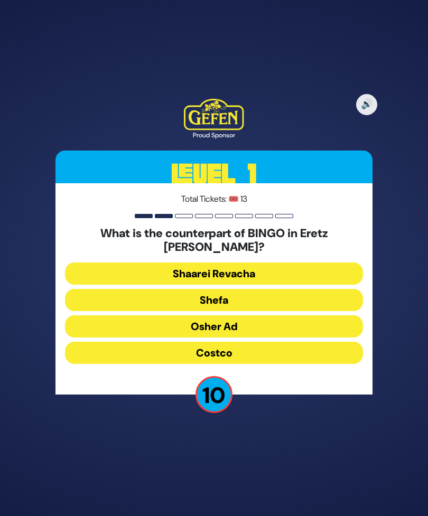
click at [250, 315] on button "Osher Ad" at bounding box center [214, 326] width 298 height 22
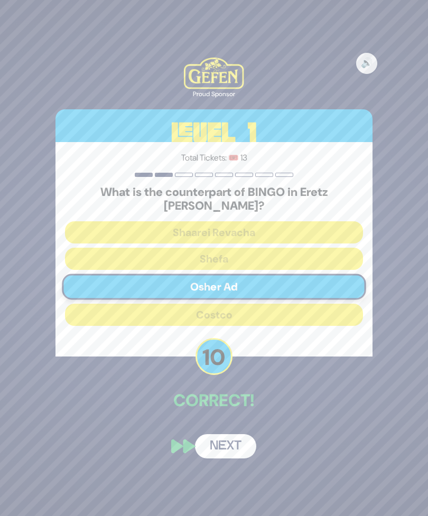
click at [230, 434] on button "Next" at bounding box center [225, 446] width 61 height 24
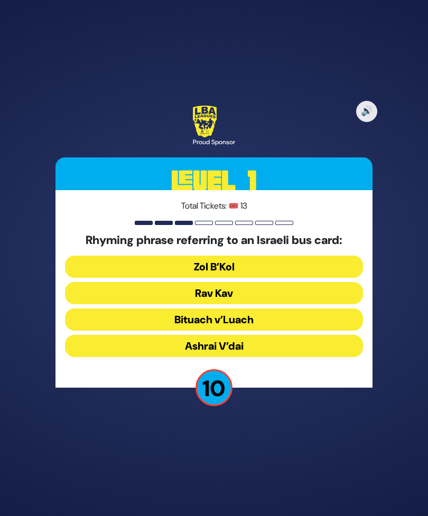
click at [245, 285] on button "Rav Kav" at bounding box center [214, 293] width 298 height 22
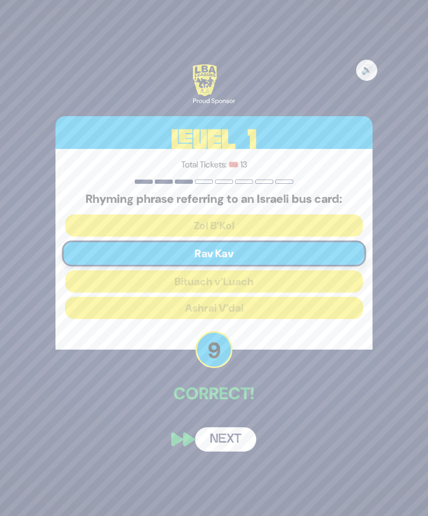
click at [233, 427] on button "Next" at bounding box center [225, 439] width 61 height 24
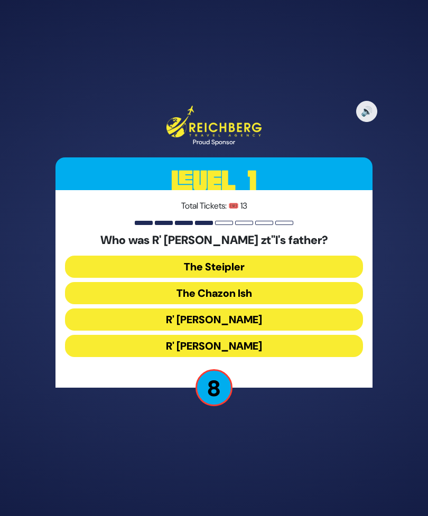
click at [261, 255] on button "The Steipler" at bounding box center [214, 266] width 298 height 22
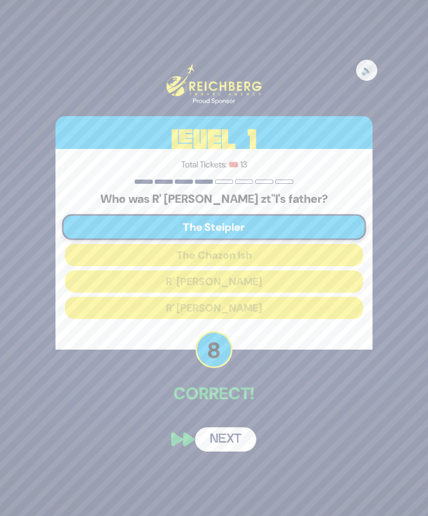
click at [232, 430] on button "Next" at bounding box center [225, 439] width 61 height 24
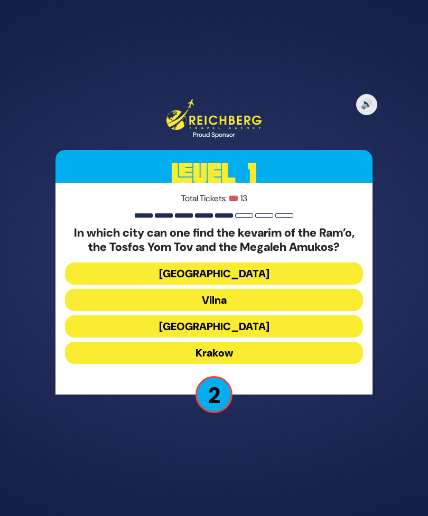
click at [254, 290] on button "Vilna" at bounding box center [214, 300] width 298 height 22
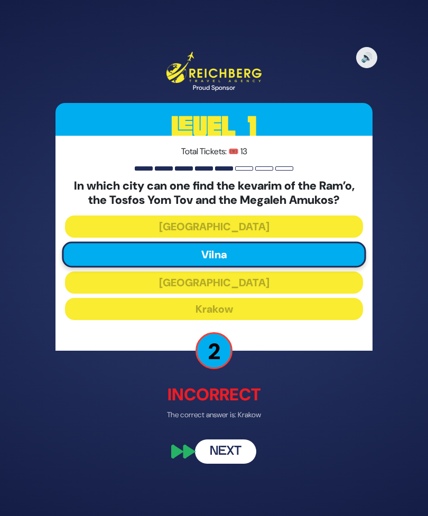
click at [239, 443] on button "Next" at bounding box center [225, 452] width 61 height 24
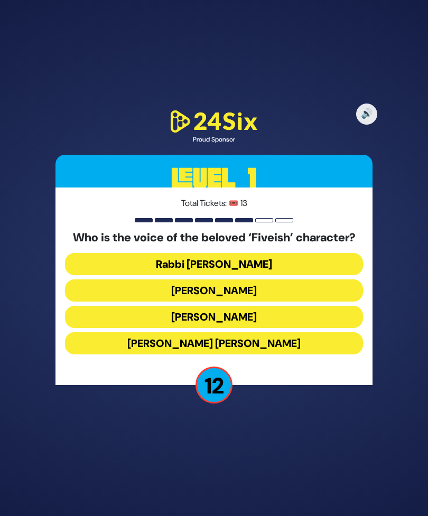
click at [279, 306] on button "Elchonon Schwartz" at bounding box center [214, 317] width 298 height 22
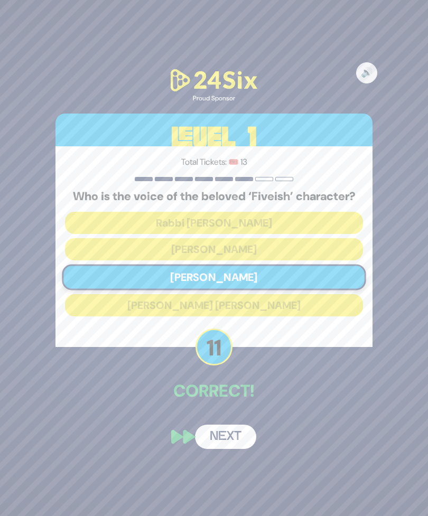
click at [225, 429] on button "Next" at bounding box center [225, 436] width 61 height 24
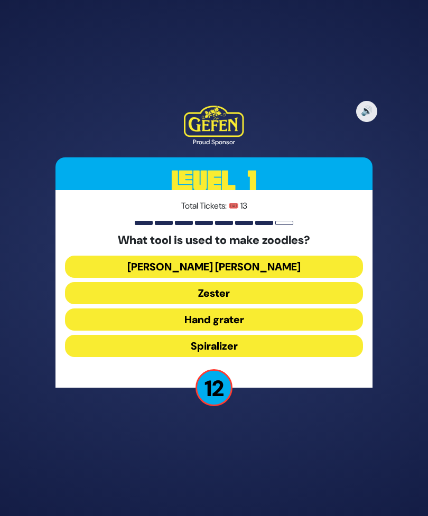
click at [260, 335] on button "Spiralizer" at bounding box center [214, 346] width 298 height 22
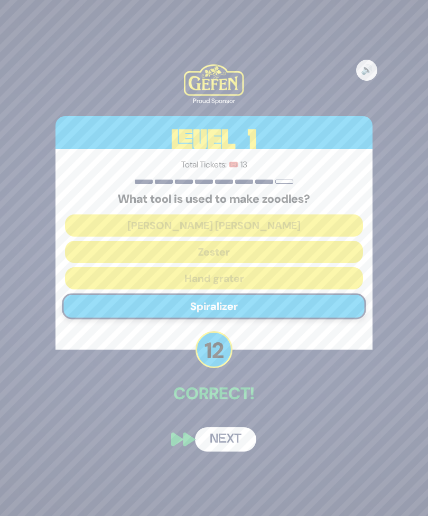
click at [221, 434] on button "Next" at bounding box center [225, 439] width 61 height 24
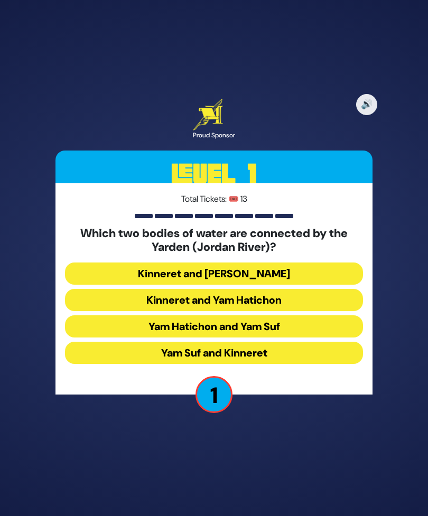
click at [293, 342] on button "Yam Suf and Kinneret" at bounding box center [214, 353] width 298 height 22
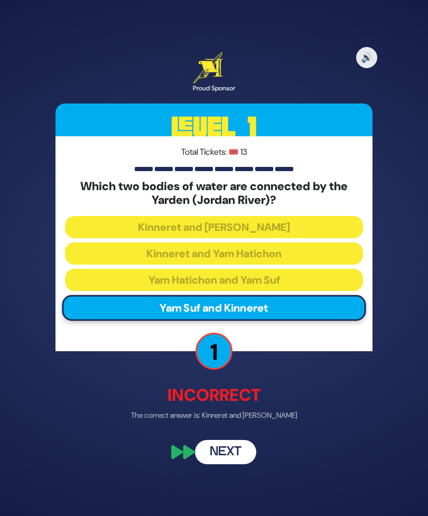
click at [234, 443] on button "Next" at bounding box center [225, 452] width 61 height 24
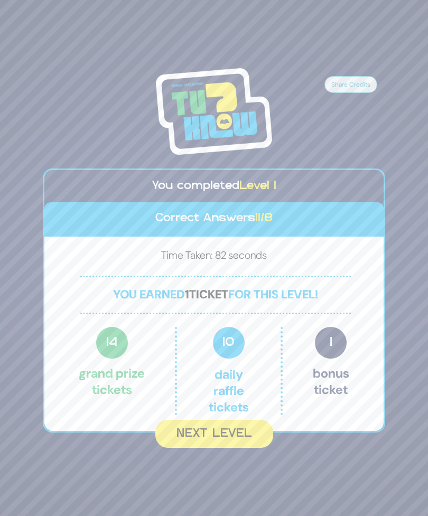
click at [255, 430] on button "Next Level" at bounding box center [214, 434] width 118 height 28
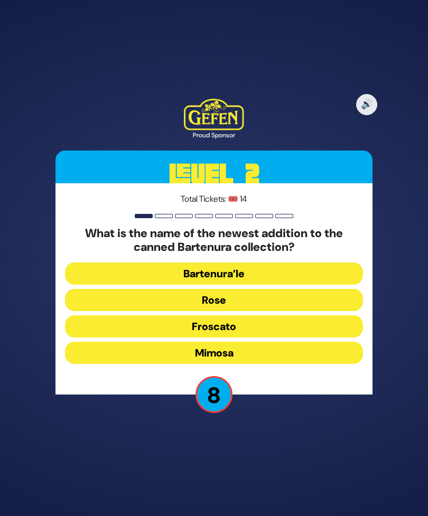
click at [262, 291] on button "Rose" at bounding box center [214, 300] width 298 height 22
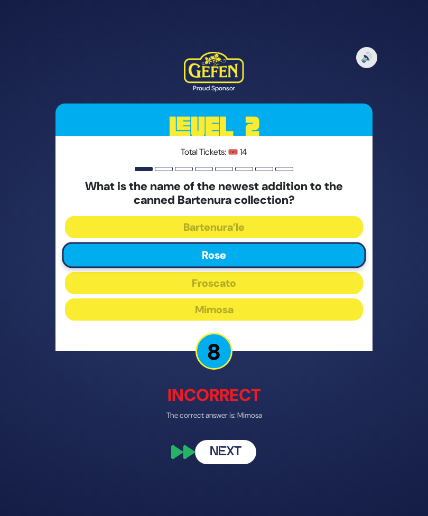
click at [242, 443] on button "Next" at bounding box center [225, 452] width 61 height 24
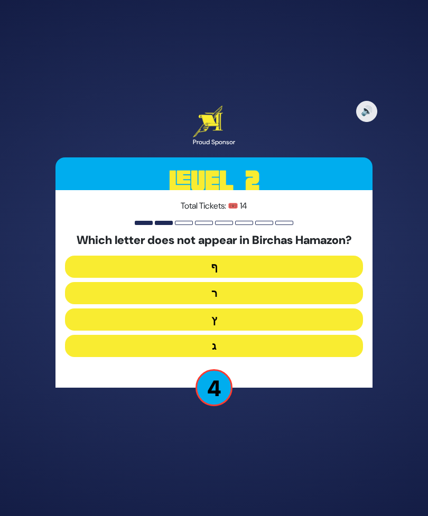
click at [243, 256] on button "ף" at bounding box center [214, 266] width 298 height 22
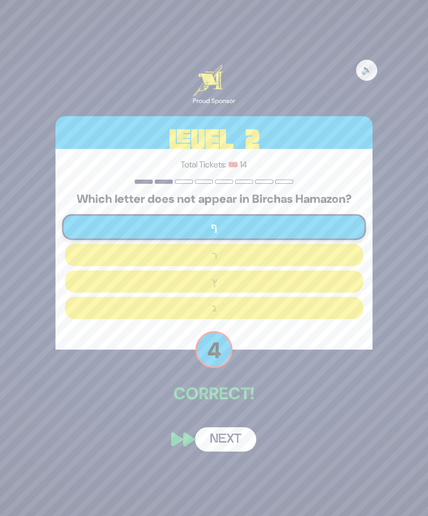
click at [242, 431] on button "Next" at bounding box center [225, 439] width 61 height 24
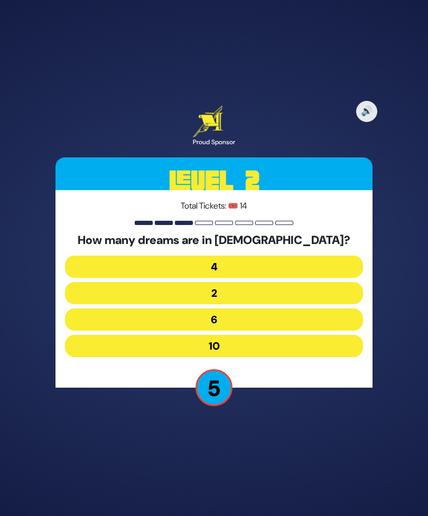
click at [255, 309] on button "6" at bounding box center [214, 319] width 298 height 22
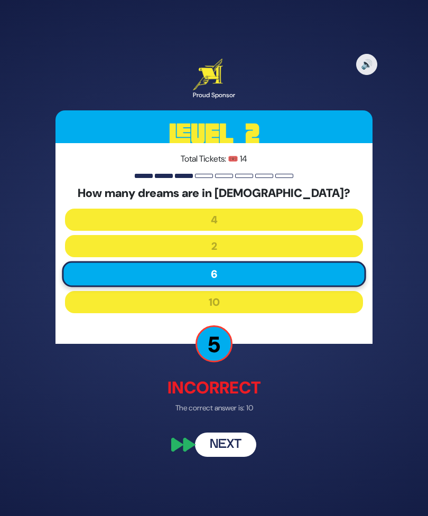
click at [230, 434] on button "Next" at bounding box center [225, 445] width 61 height 24
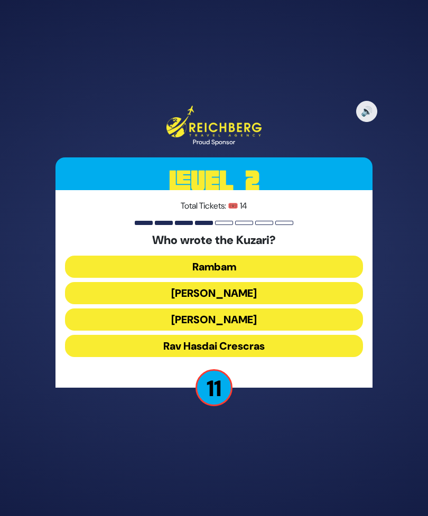
click at [275, 309] on button "Rav Yehudah HaLevi" at bounding box center [214, 319] width 298 height 22
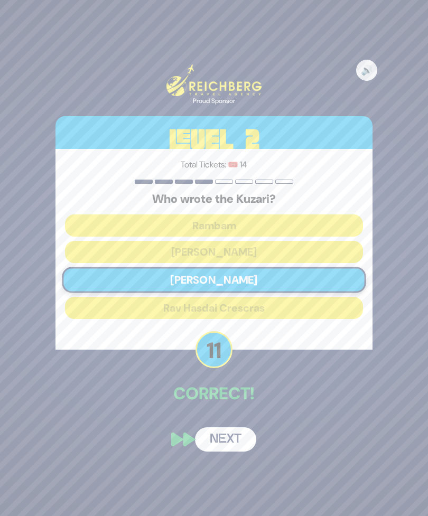
click at [226, 430] on button "Next" at bounding box center [225, 439] width 61 height 24
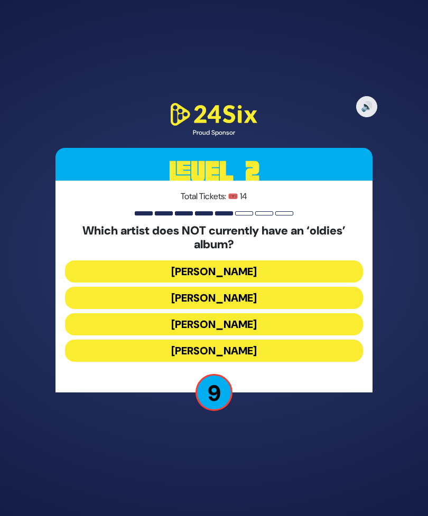
click at [316, 287] on button "Mordechai Shapiro" at bounding box center [214, 298] width 298 height 22
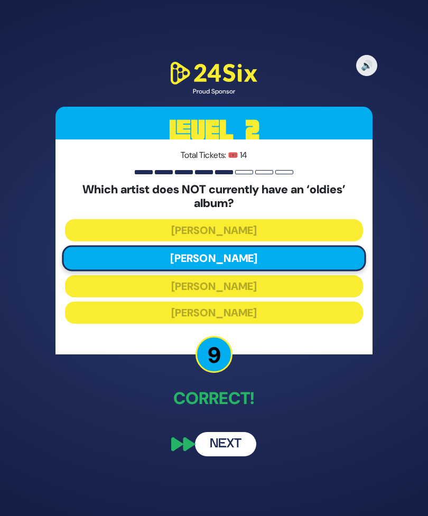
click at [223, 435] on button "Next" at bounding box center [225, 444] width 61 height 24
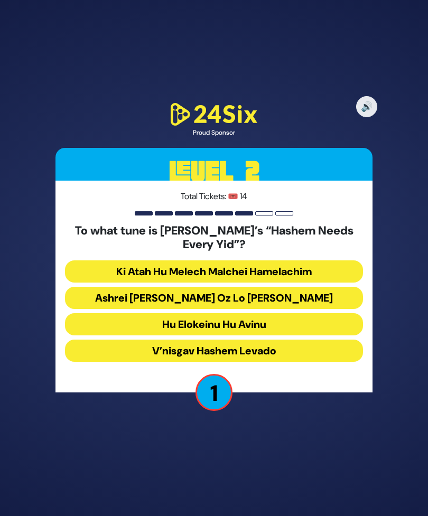
click at [299, 287] on button "Ashrei Adam Oz Lo Bach" at bounding box center [214, 298] width 298 height 22
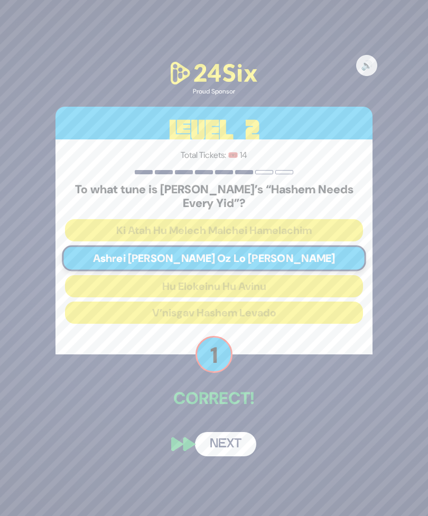
click at [231, 432] on button "Next" at bounding box center [225, 444] width 61 height 24
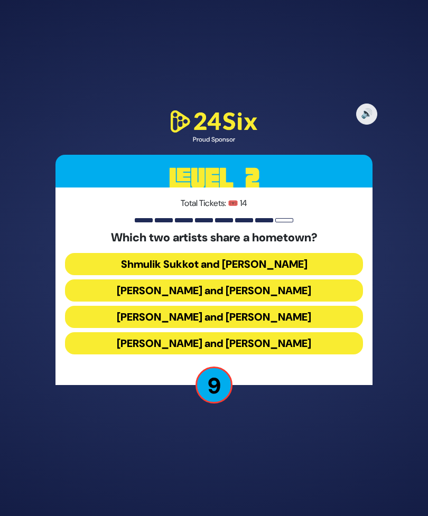
click at [294, 282] on button "Abie Rotenberg and Baruch Levine" at bounding box center [214, 290] width 298 height 22
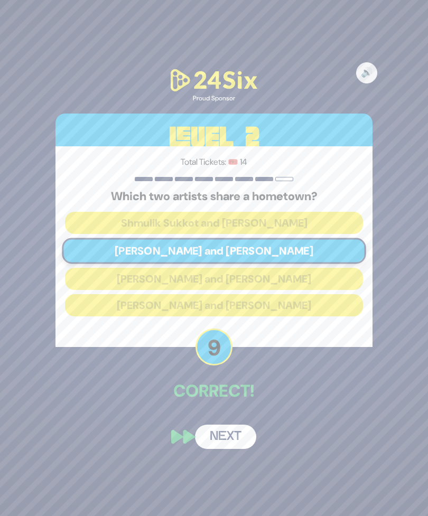
click at [230, 430] on button "Next" at bounding box center [225, 436] width 61 height 24
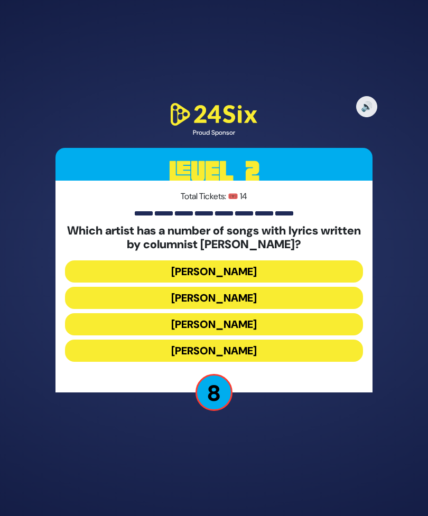
click at [270, 313] on button "Yaakov Shwekey" at bounding box center [214, 324] width 298 height 22
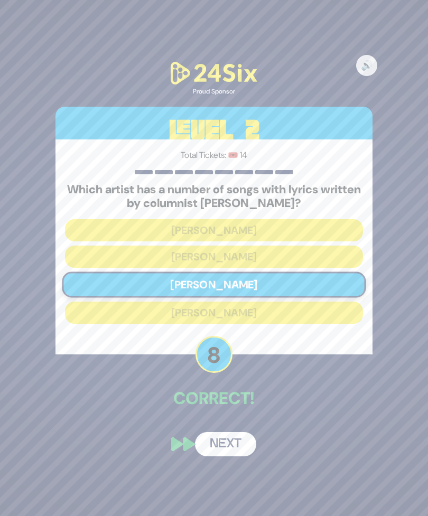
click at [224, 437] on button "Next" at bounding box center [225, 444] width 61 height 24
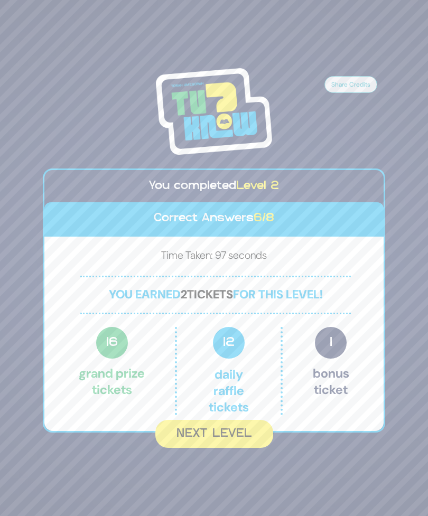
click at [243, 420] on button "Next Level" at bounding box center [214, 434] width 118 height 28
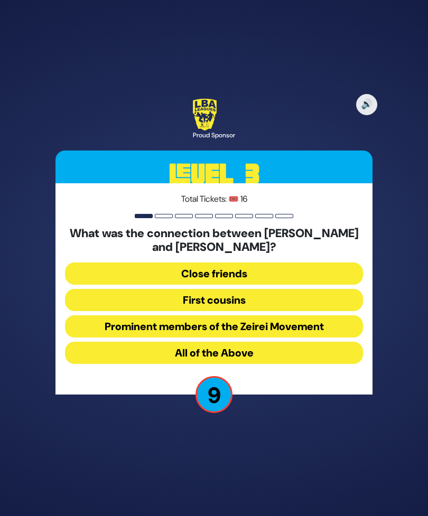
click at [326, 315] on button "Prominent members of the Zeirei Movement" at bounding box center [214, 326] width 298 height 22
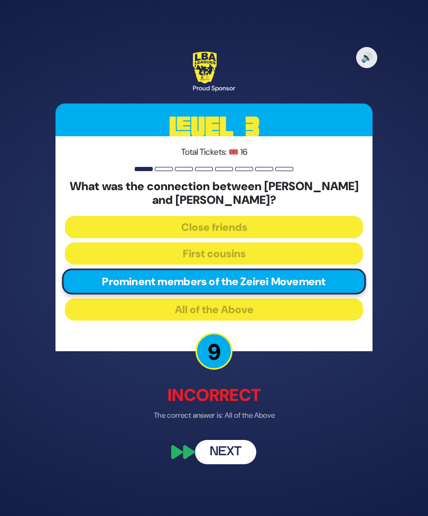
click at [229, 443] on button "Next" at bounding box center [225, 452] width 61 height 24
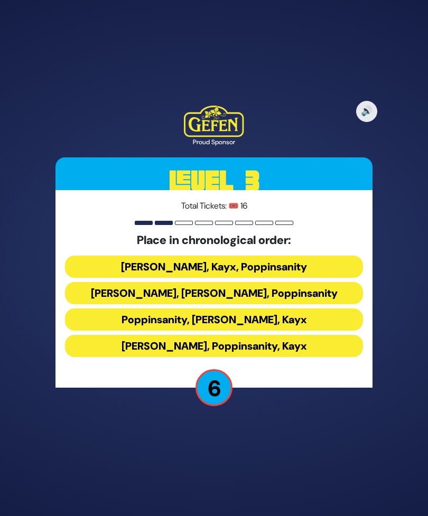
click at [292, 337] on button "Siegelmans, Poppinsanity, Kayx" at bounding box center [214, 346] width 298 height 22
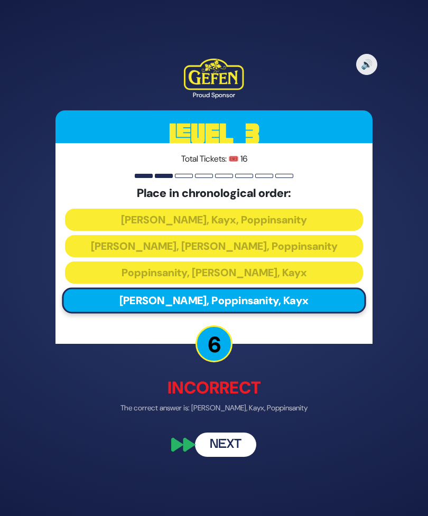
click at [236, 435] on button "Next" at bounding box center [225, 445] width 61 height 24
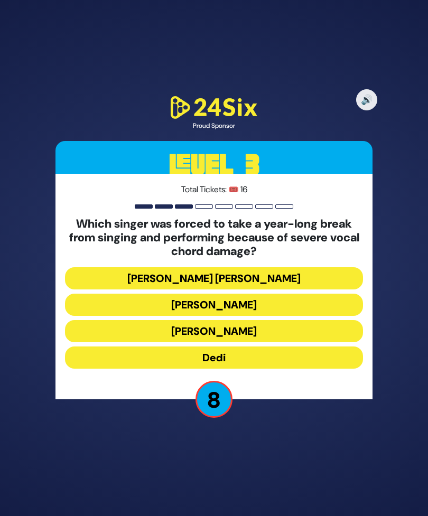
click at [277, 321] on button "Shloimy Daskal" at bounding box center [214, 331] width 298 height 22
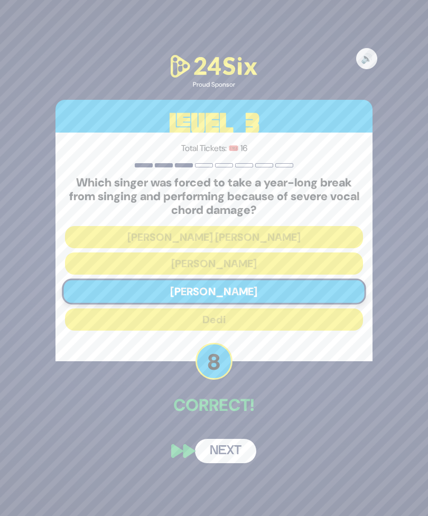
click at [231, 439] on button "Next" at bounding box center [225, 451] width 61 height 24
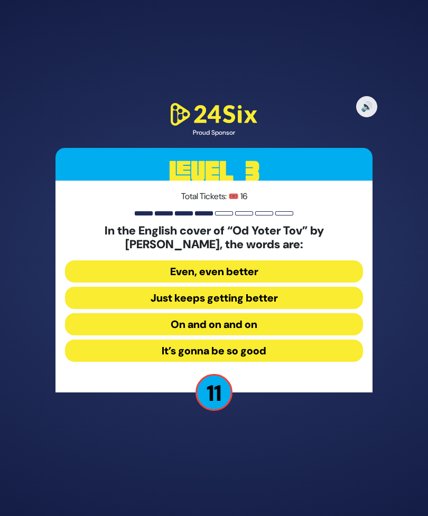
click at [267, 314] on button "On and on and on" at bounding box center [214, 324] width 298 height 22
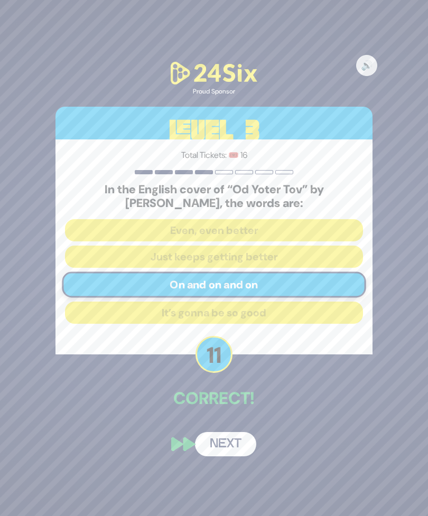
click at [234, 436] on button "Next" at bounding box center [225, 444] width 61 height 24
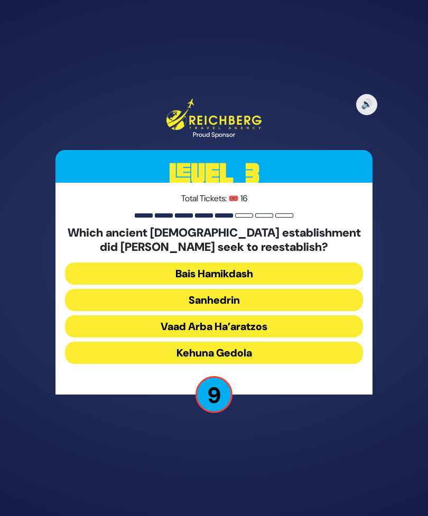
click at [276, 262] on button "Bais Hamikdash" at bounding box center [214, 273] width 298 height 22
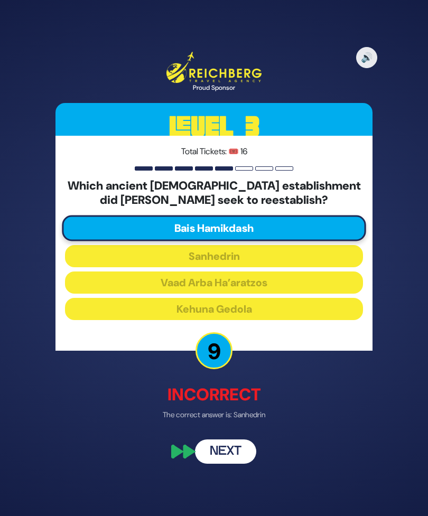
click at [241, 446] on button "Next" at bounding box center [225, 452] width 61 height 24
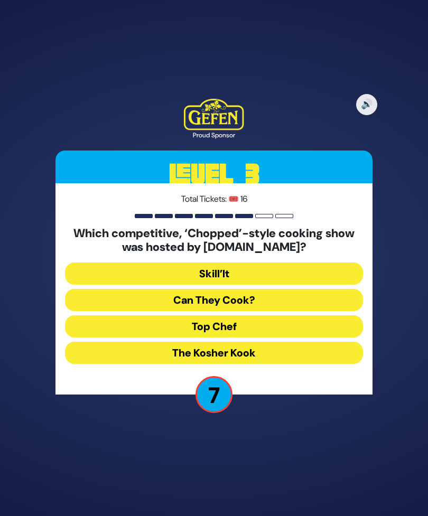
click at [264, 262] on button "Skill’It" at bounding box center [214, 273] width 298 height 22
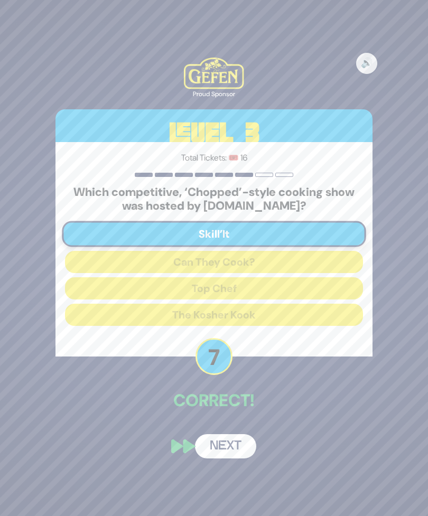
click at [227, 434] on button "Next" at bounding box center [225, 446] width 61 height 24
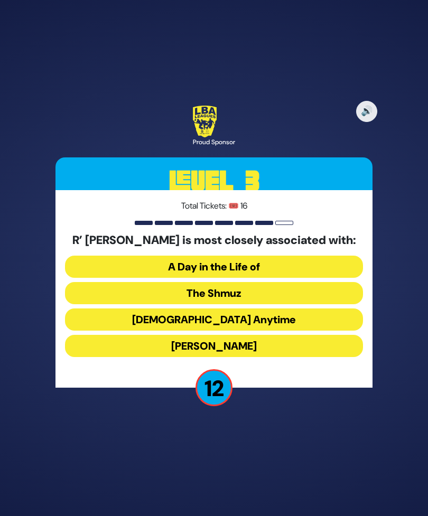
click at [248, 282] on button "The Shmuz" at bounding box center [214, 293] width 298 height 22
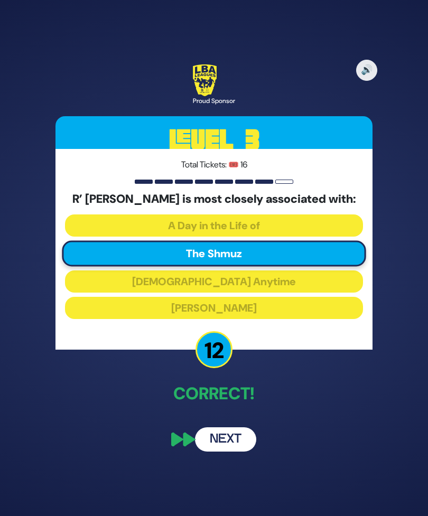
click at [233, 427] on button "Next" at bounding box center [225, 439] width 61 height 24
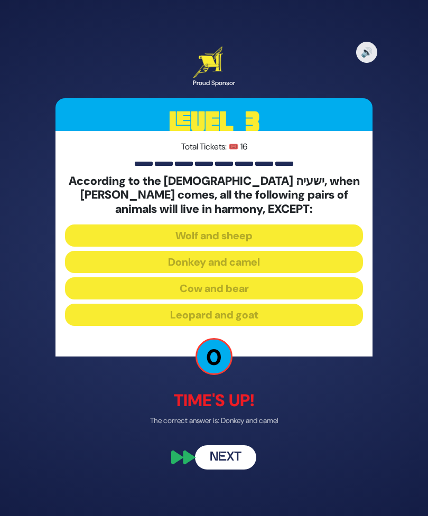
click at [230, 445] on button "Next" at bounding box center [225, 457] width 61 height 24
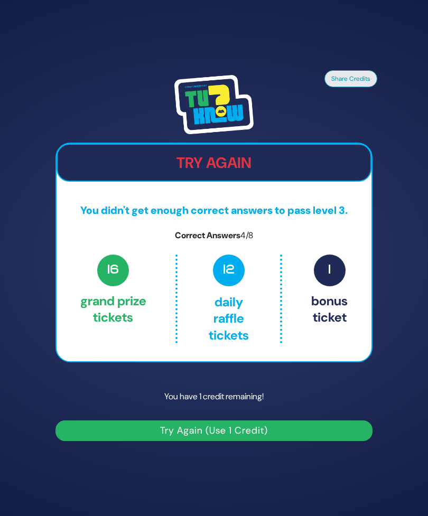
click at [255, 424] on button "Try Again (Use 1 Credit)" at bounding box center [213, 430] width 317 height 21
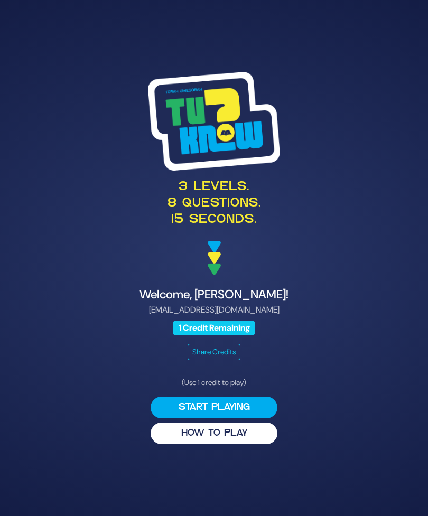
scroll to position [27, 0]
click at [259, 396] on button "Start Playing" at bounding box center [213, 407] width 127 height 22
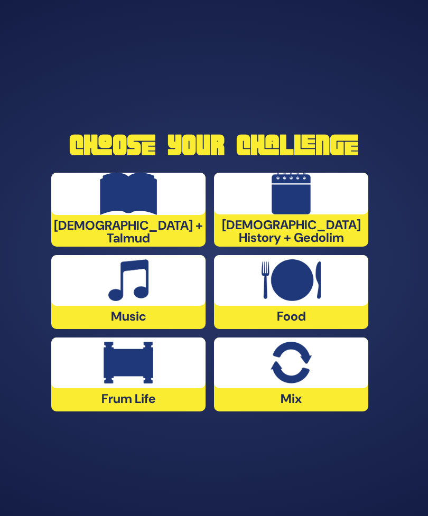
click at [143, 357] on img at bounding box center [128, 363] width 50 height 42
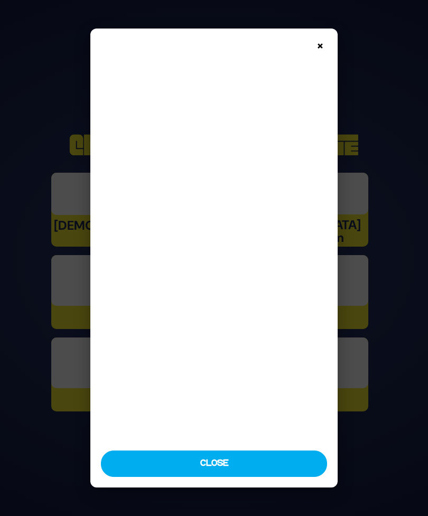
click at [252, 477] on button "Close" at bounding box center [213, 463] width 225 height 26
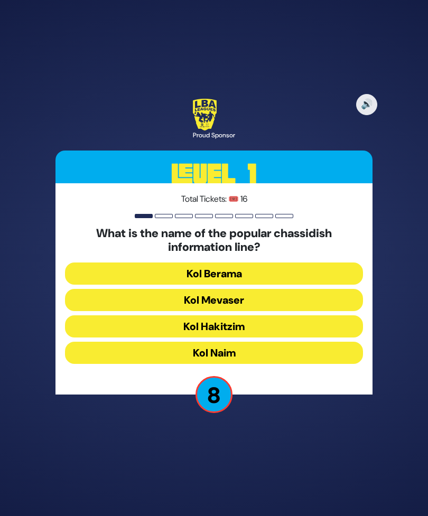
click at [261, 263] on button "Kol Berama" at bounding box center [214, 273] width 298 height 22
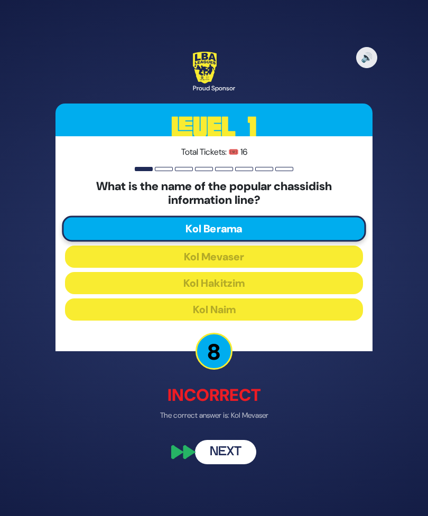
scroll to position [21, 0]
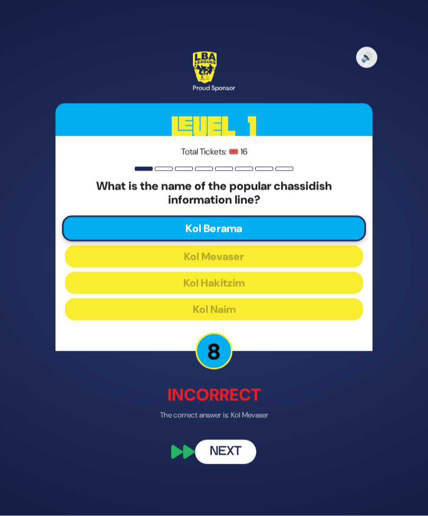
click at [224, 448] on button "Next" at bounding box center [225, 452] width 61 height 24
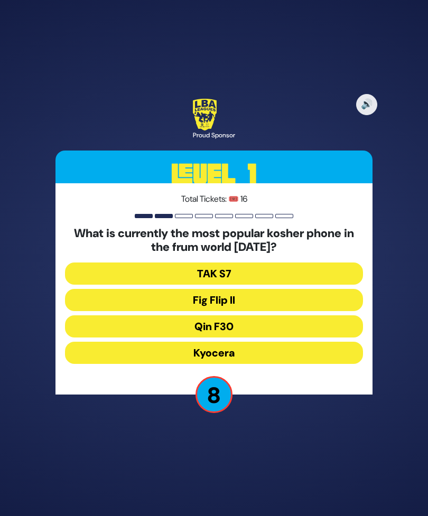
click at [252, 294] on button "Fig Flip II" at bounding box center [214, 300] width 298 height 22
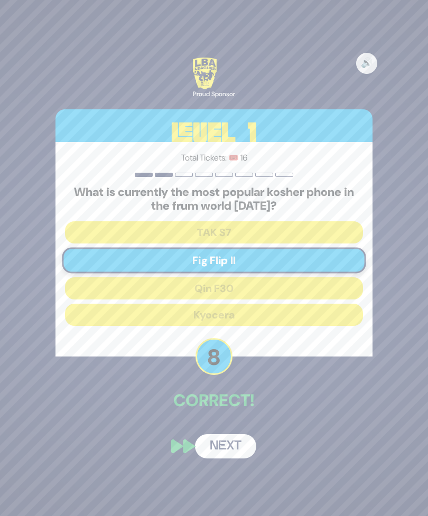
click at [233, 438] on button "Next" at bounding box center [225, 446] width 61 height 24
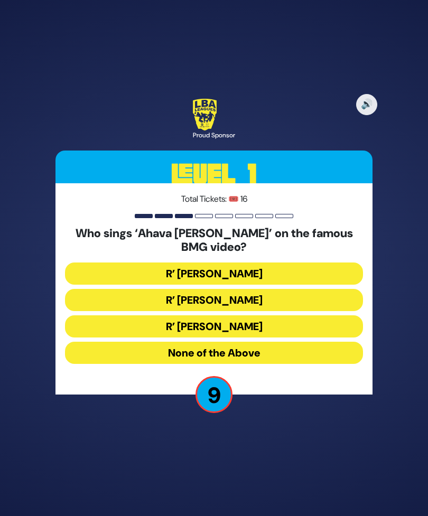
click at [260, 315] on button "R’ [PERSON_NAME]" at bounding box center [214, 326] width 298 height 22
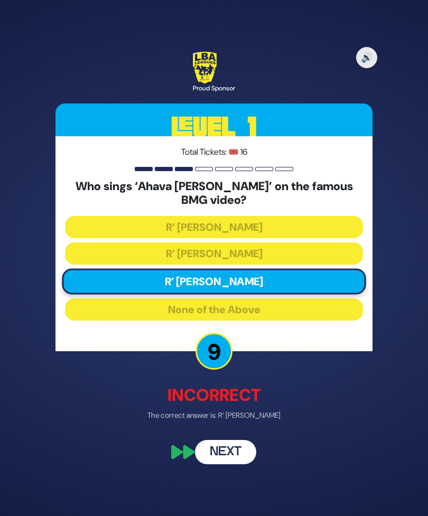
click at [224, 443] on button "Next" at bounding box center [225, 452] width 61 height 24
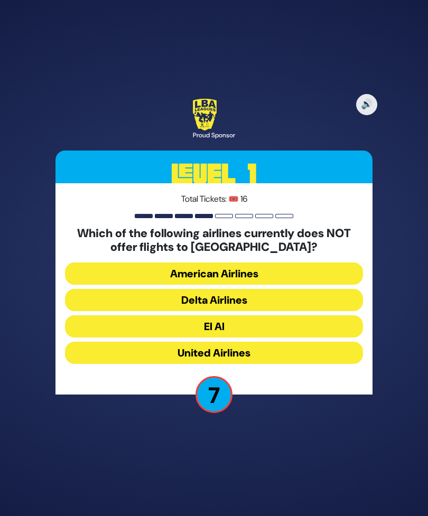
click at [261, 346] on button "United Airlines" at bounding box center [214, 353] width 298 height 22
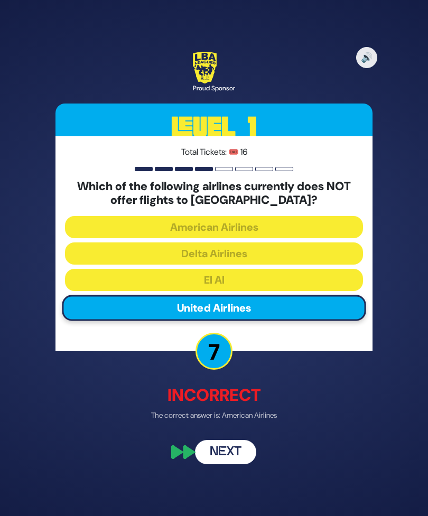
click at [228, 444] on button "Next" at bounding box center [225, 452] width 61 height 24
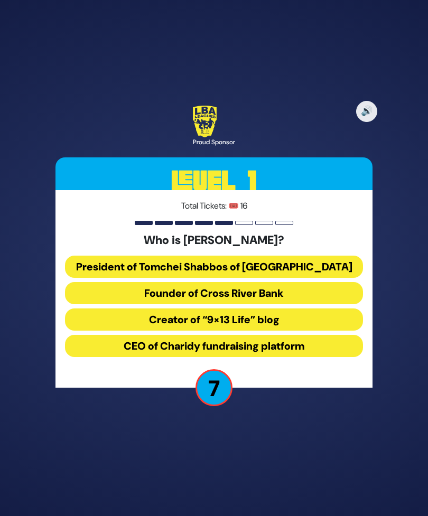
click at [276, 288] on button "Founder of Cross River Bank" at bounding box center [214, 293] width 298 height 22
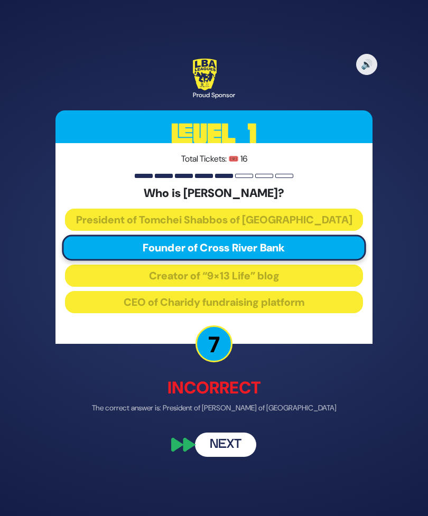
click at [238, 445] on button "Next" at bounding box center [225, 445] width 61 height 24
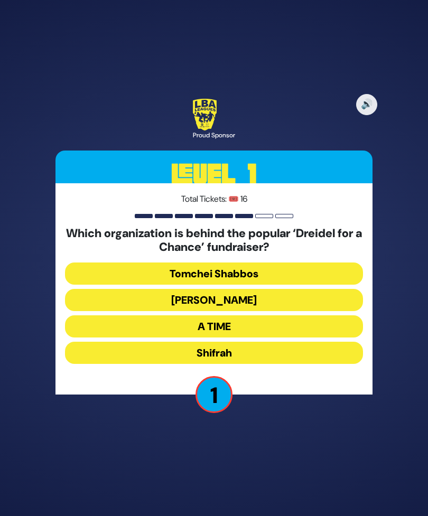
click at [262, 297] on button "[PERSON_NAME]" at bounding box center [214, 300] width 298 height 22
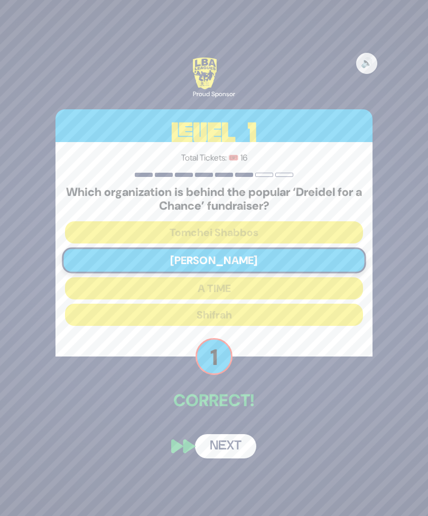
click at [236, 442] on button "Next" at bounding box center [225, 446] width 61 height 24
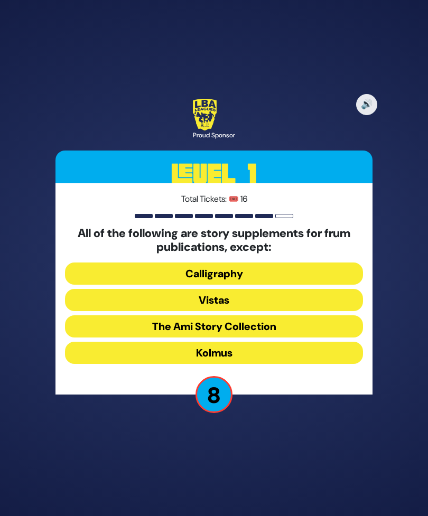
click at [254, 349] on button "Kolmus" at bounding box center [214, 353] width 298 height 22
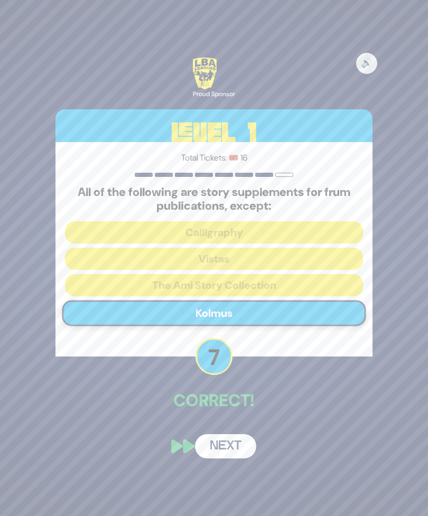
click at [233, 437] on button "Next" at bounding box center [225, 446] width 61 height 24
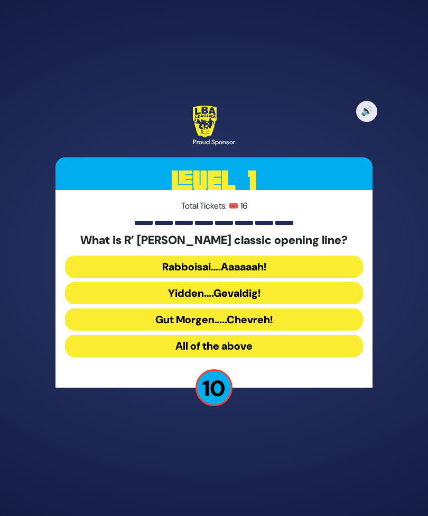
click at [300, 260] on button "Rabboisai….Aaaaaah!" at bounding box center [214, 266] width 298 height 22
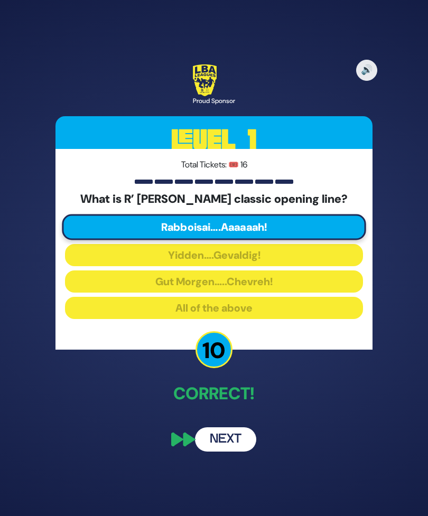
click at [230, 444] on button "Next" at bounding box center [225, 439] width 61 height 24
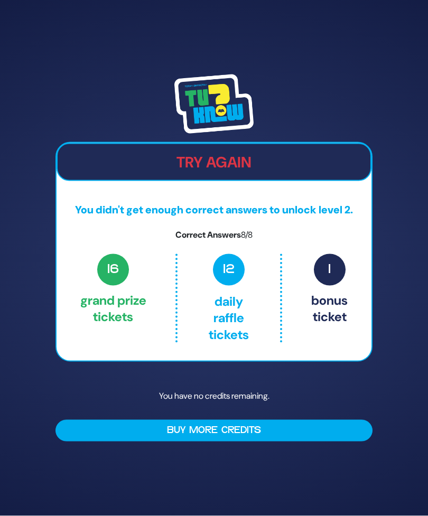
scroll to position [0, 0]
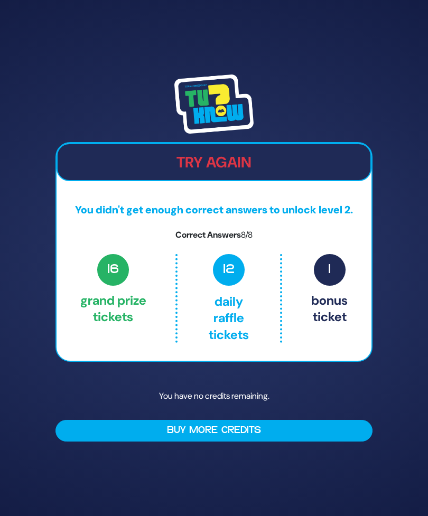
click at [225, 117] on img at bounding box center [213, 103] width 79 height 59
click at [223, 116] on img at bounding box center [213, 103] width 79 height 59
